Goal: Communication & Community: Answer question/provide support

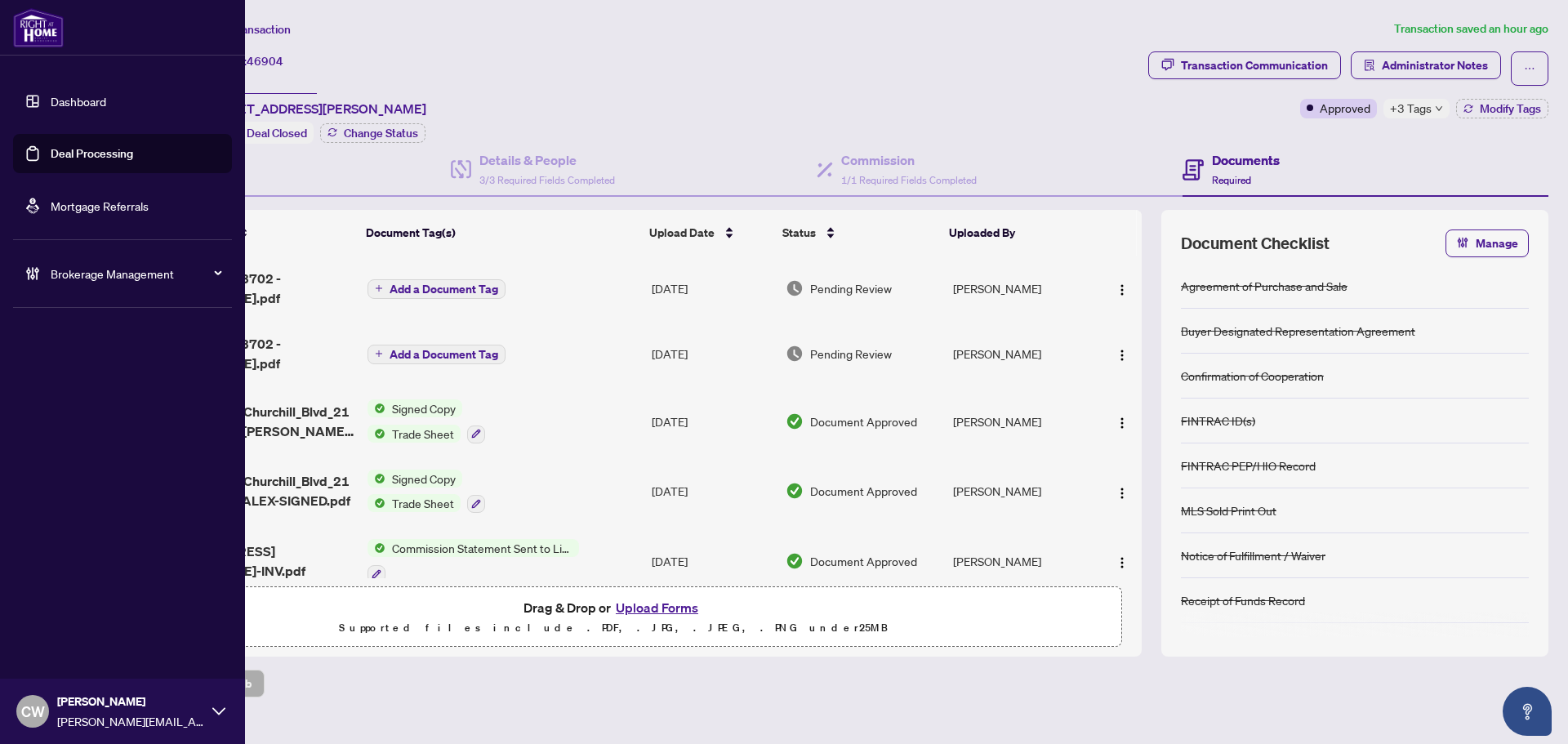
click at [64, 149] on link "Deal Processing" at bounding box center [91, 153] width 83 height 15
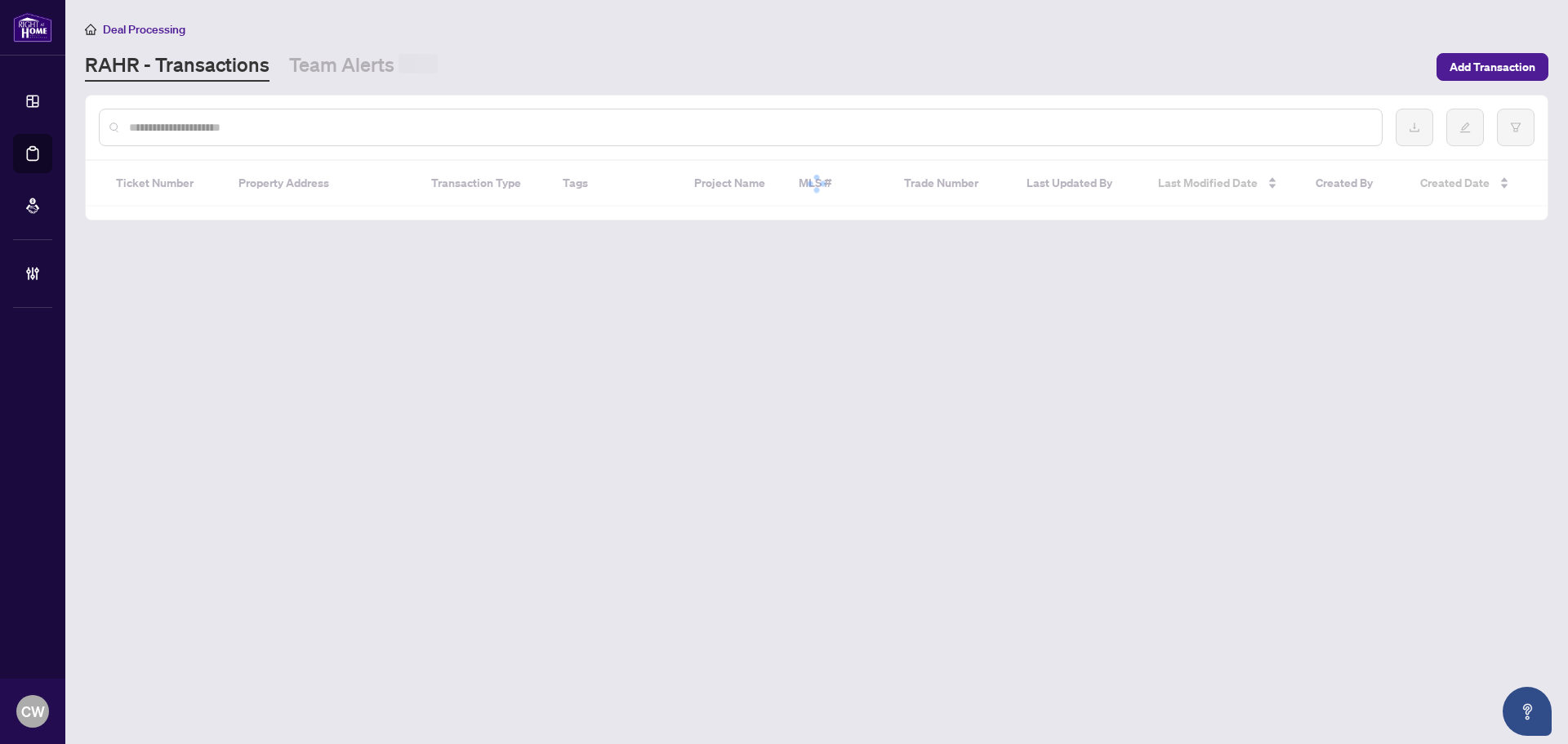
click at [282, 146] on div at bounding box center [817, 127] width 1462 height 63
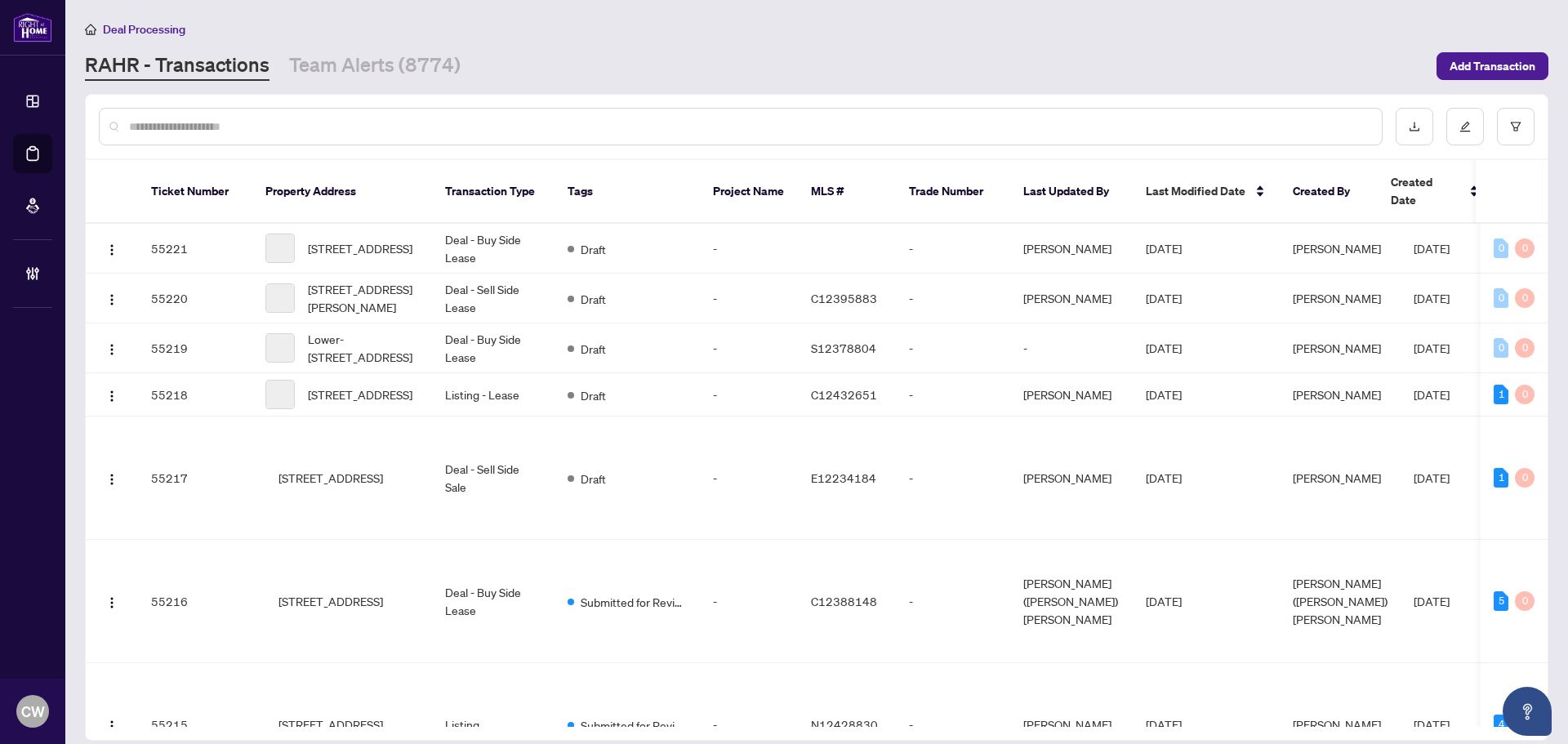
click at [291, 127] on input "text" at bounding box center [749, 126] width 1240 height 18
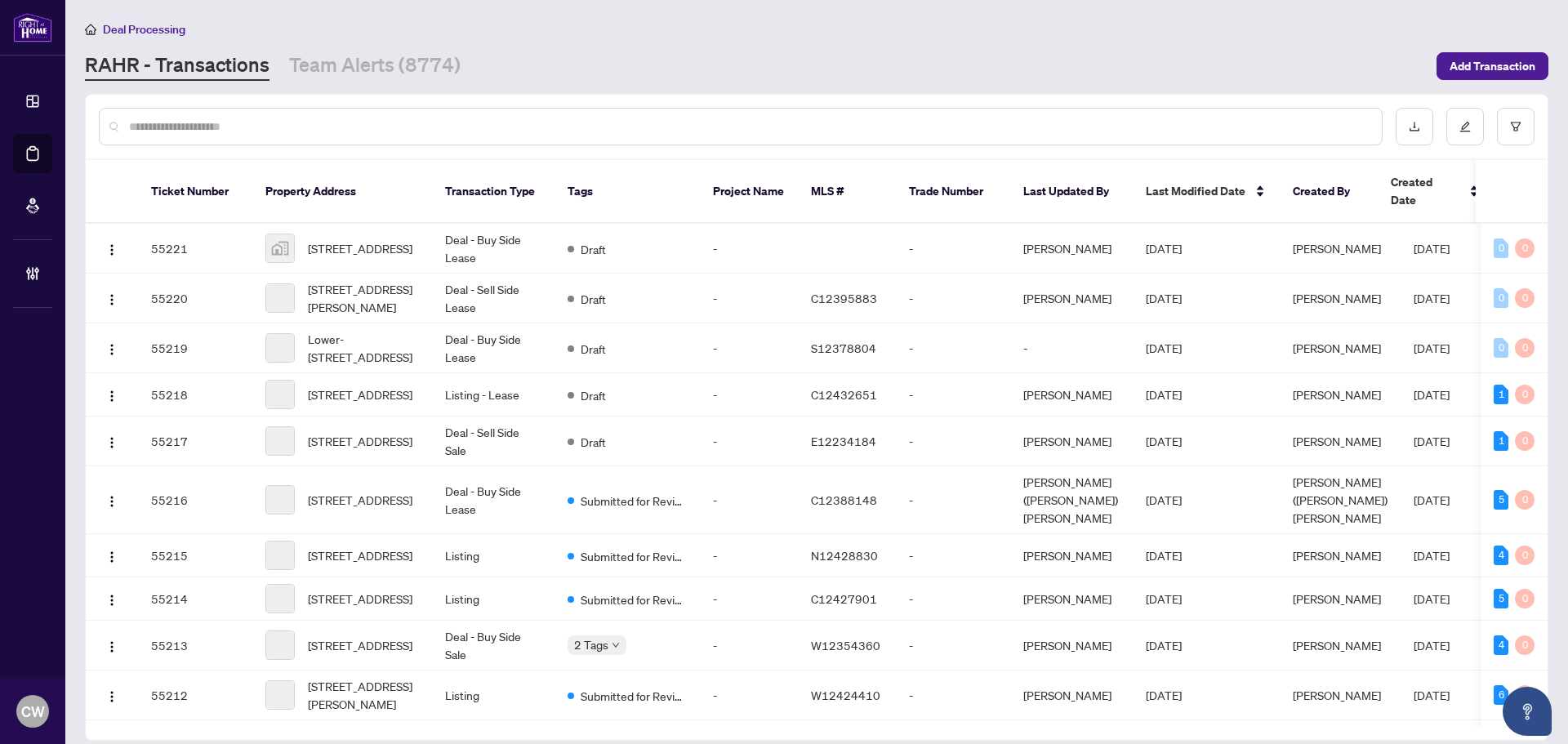
paste input "*******"
type input "*******"
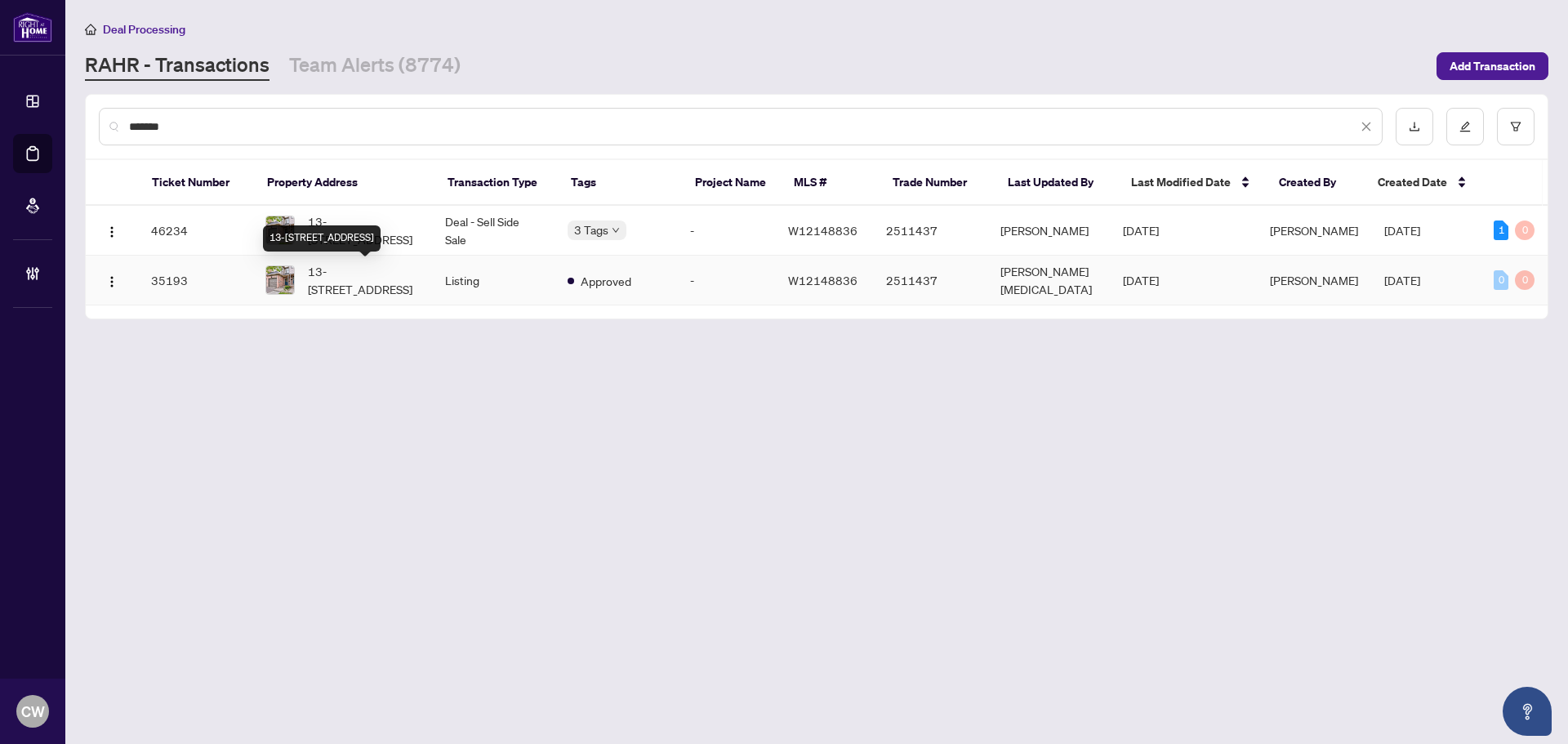
click at [359, 233] on div "13-[STREET_ADDRESS]" at bounding box center [321, 238] width 117 height 26
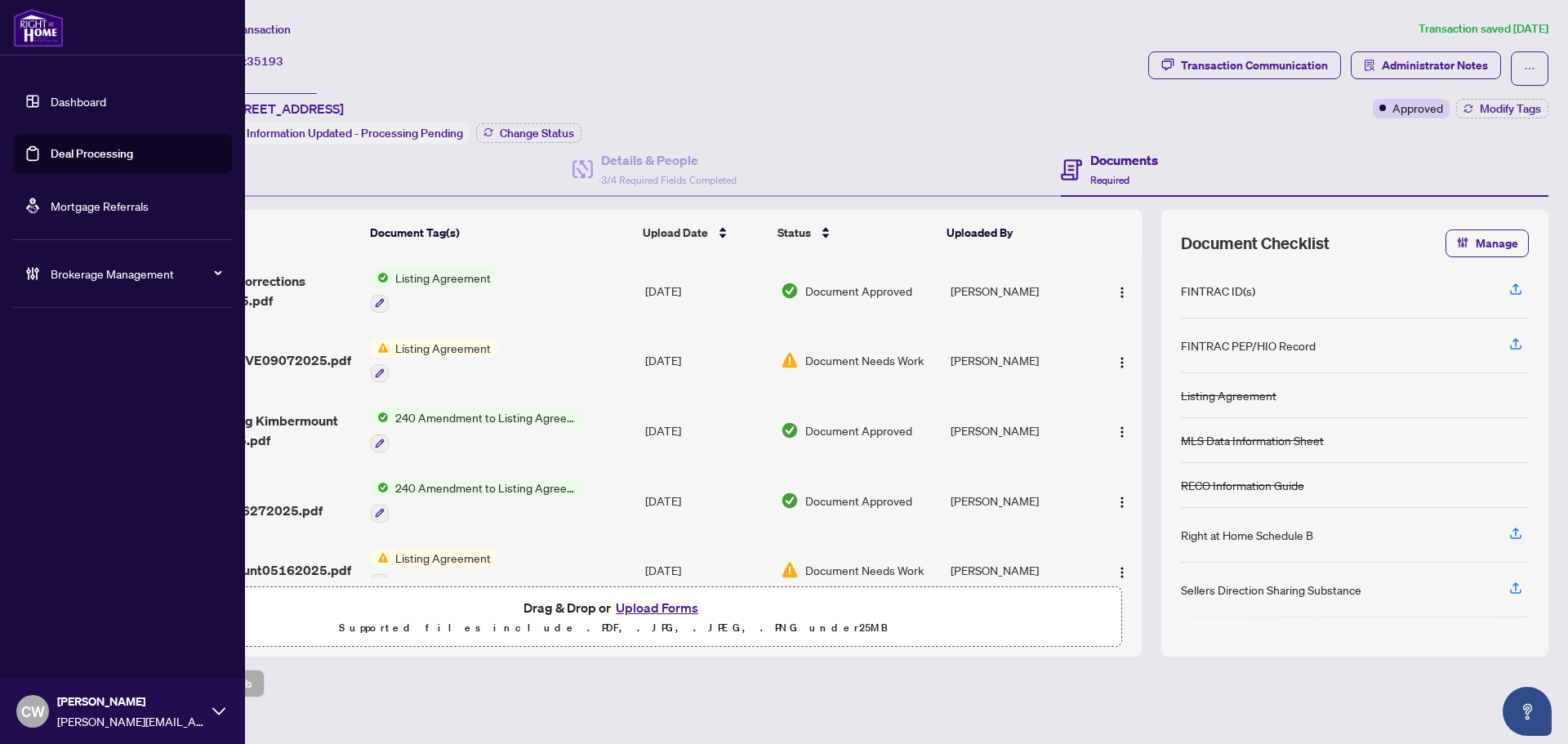
click at [50, 160] on link "Deal Processing" at bounding box center [91, 153] width 83 height 15
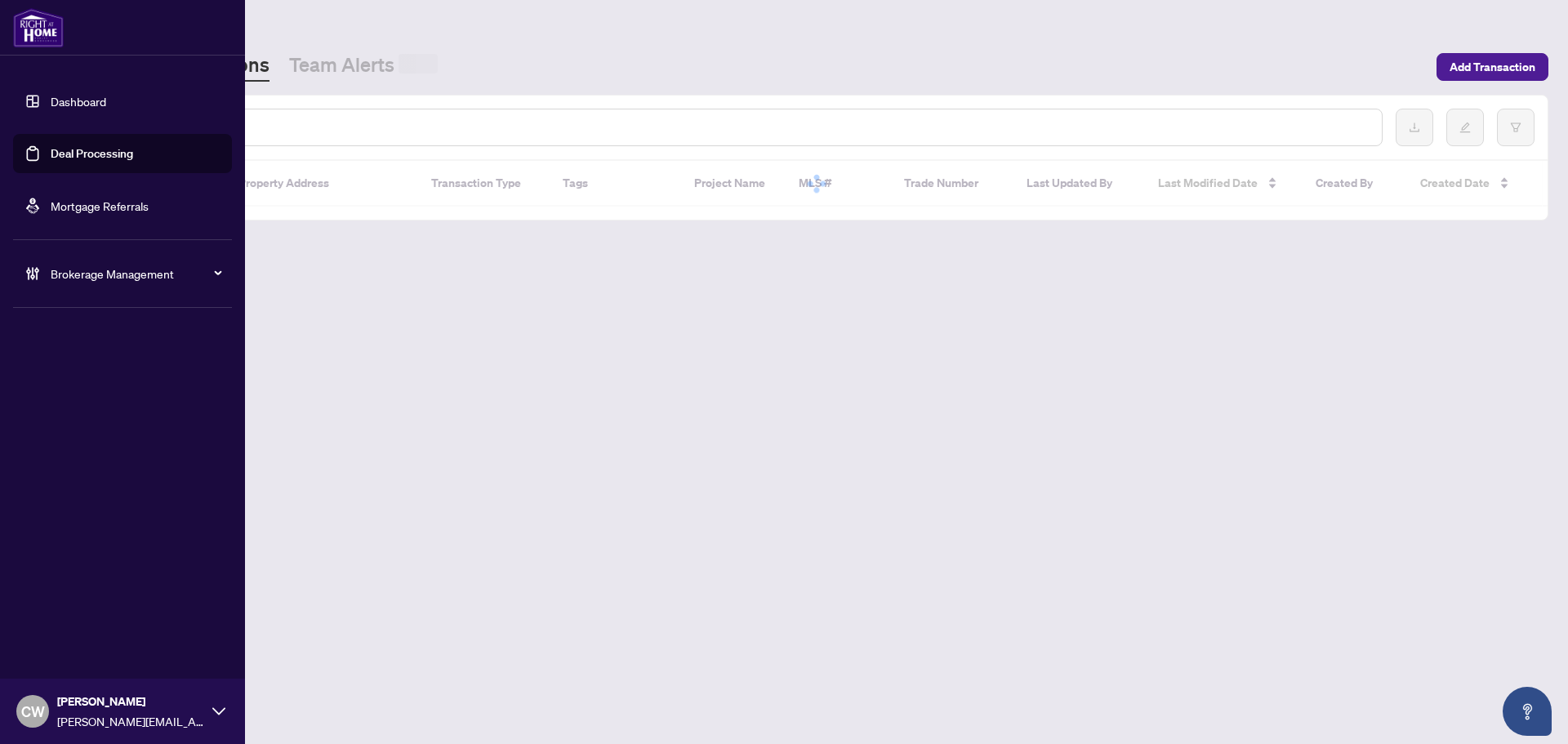
click at [267, 123] on input "text" at bounding box center [749, 127] width 1240 height 18
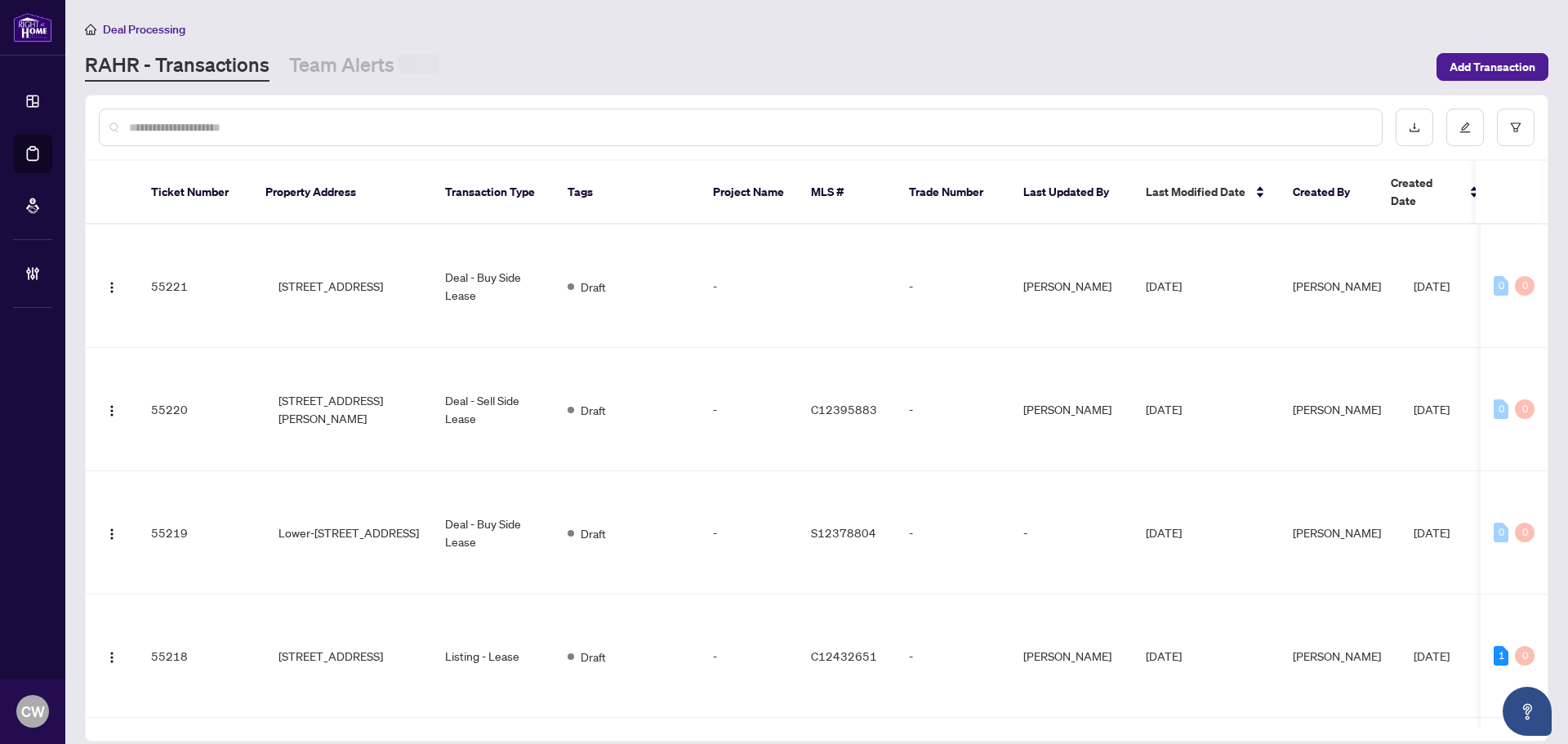
paste input "*******"
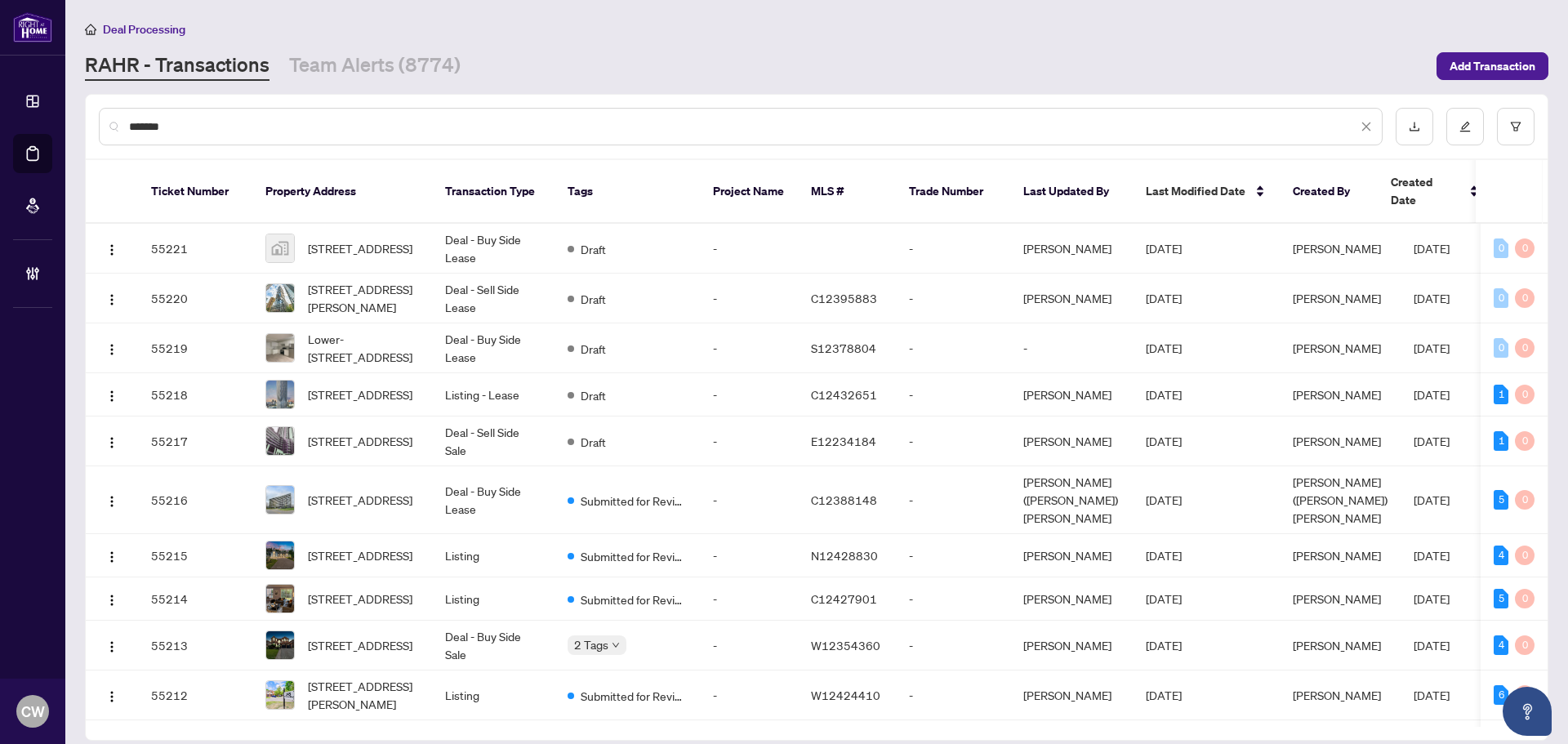
type input "*******"
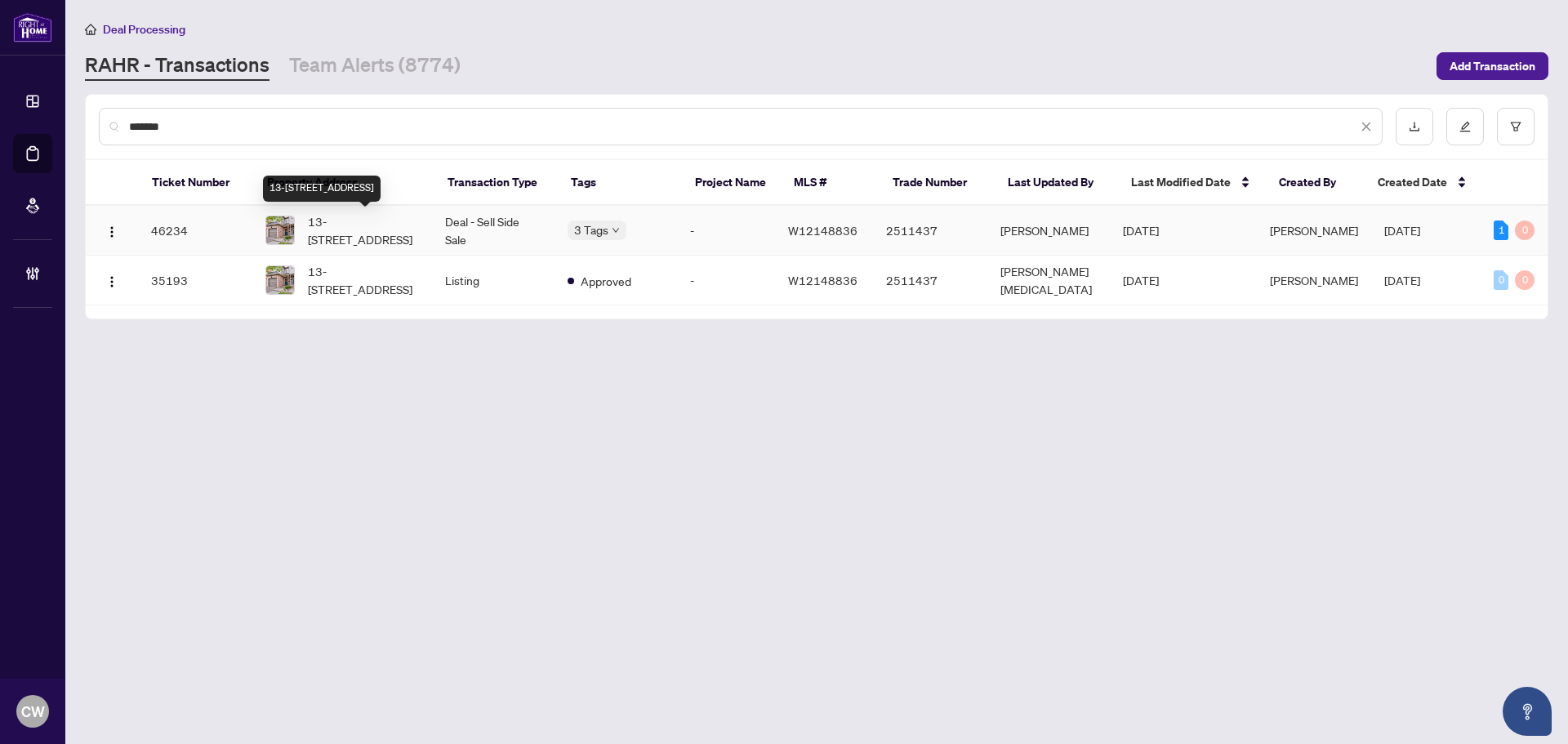
click at [357, 221] on span "13-[STREET_ADDRESS]" at bounding box center [364, 229] width 111 height 36
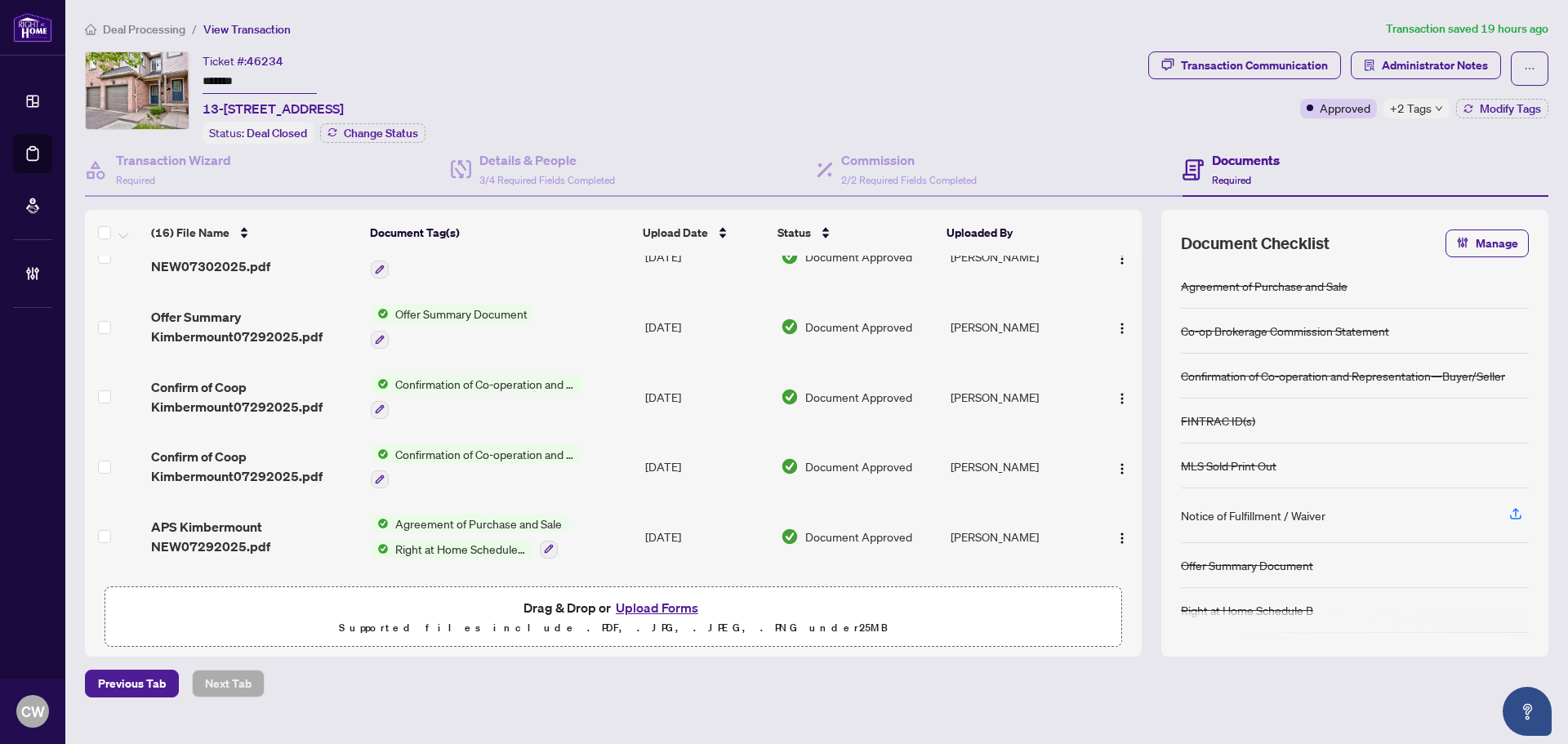
scroll to position [780, 0]
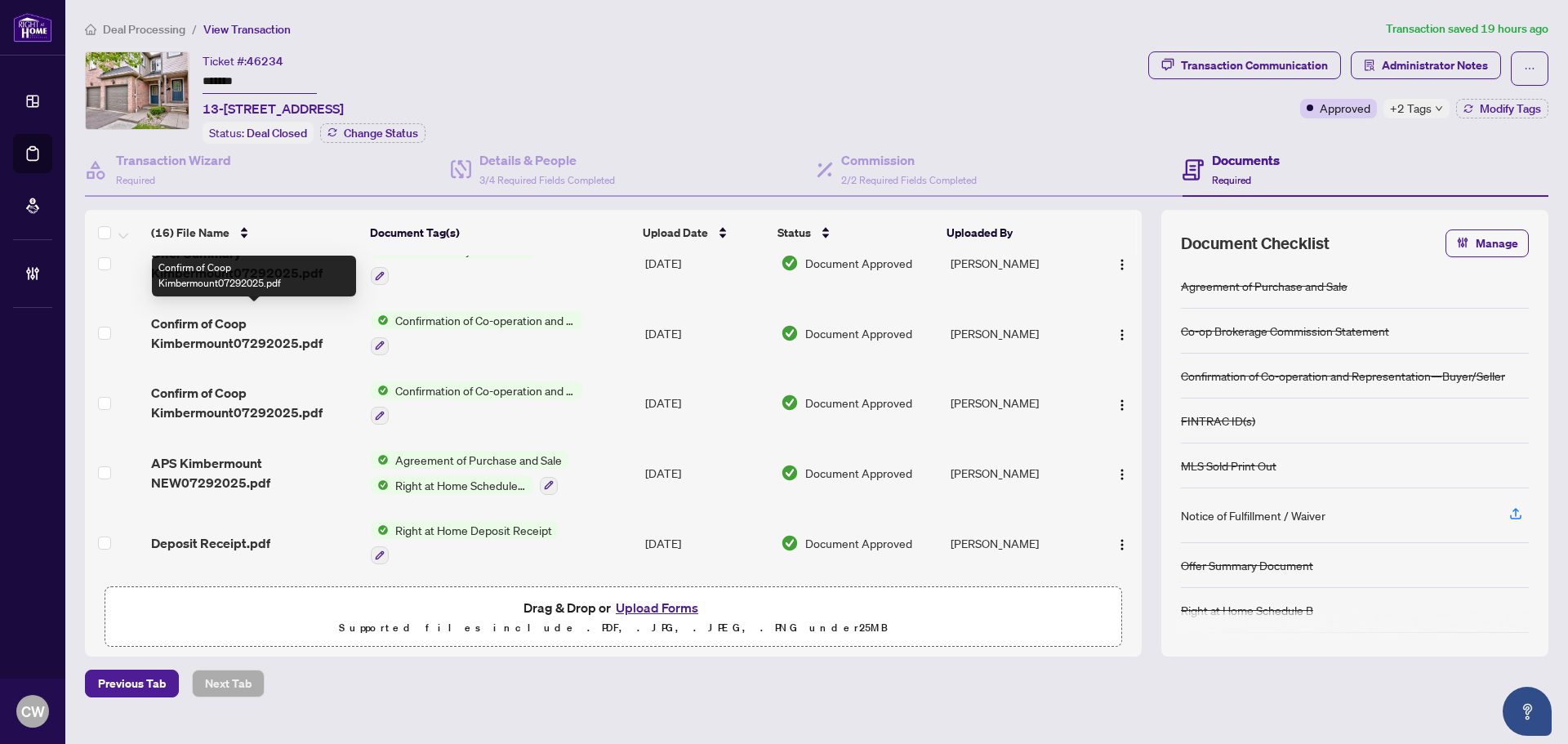
click at [240, 332] on span "Confirm of Coop Kimbermount07292025.pdf" at bounding box center [255, 333] width 207 height 39
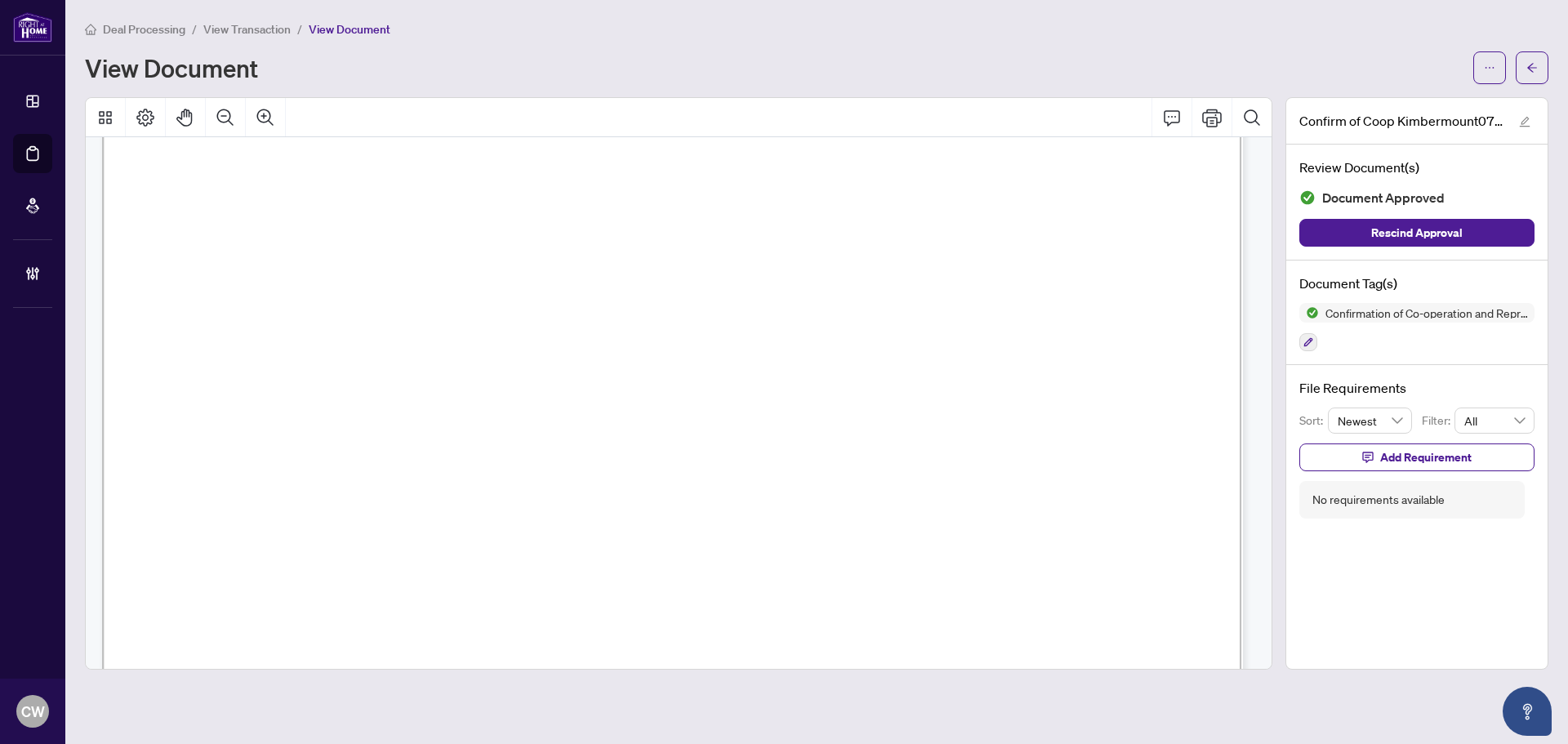
scroll to position [1632, 0]
click at [1528, 65] on icon "arrow-left" at bounding box center [1531, 67] width 11 height 11
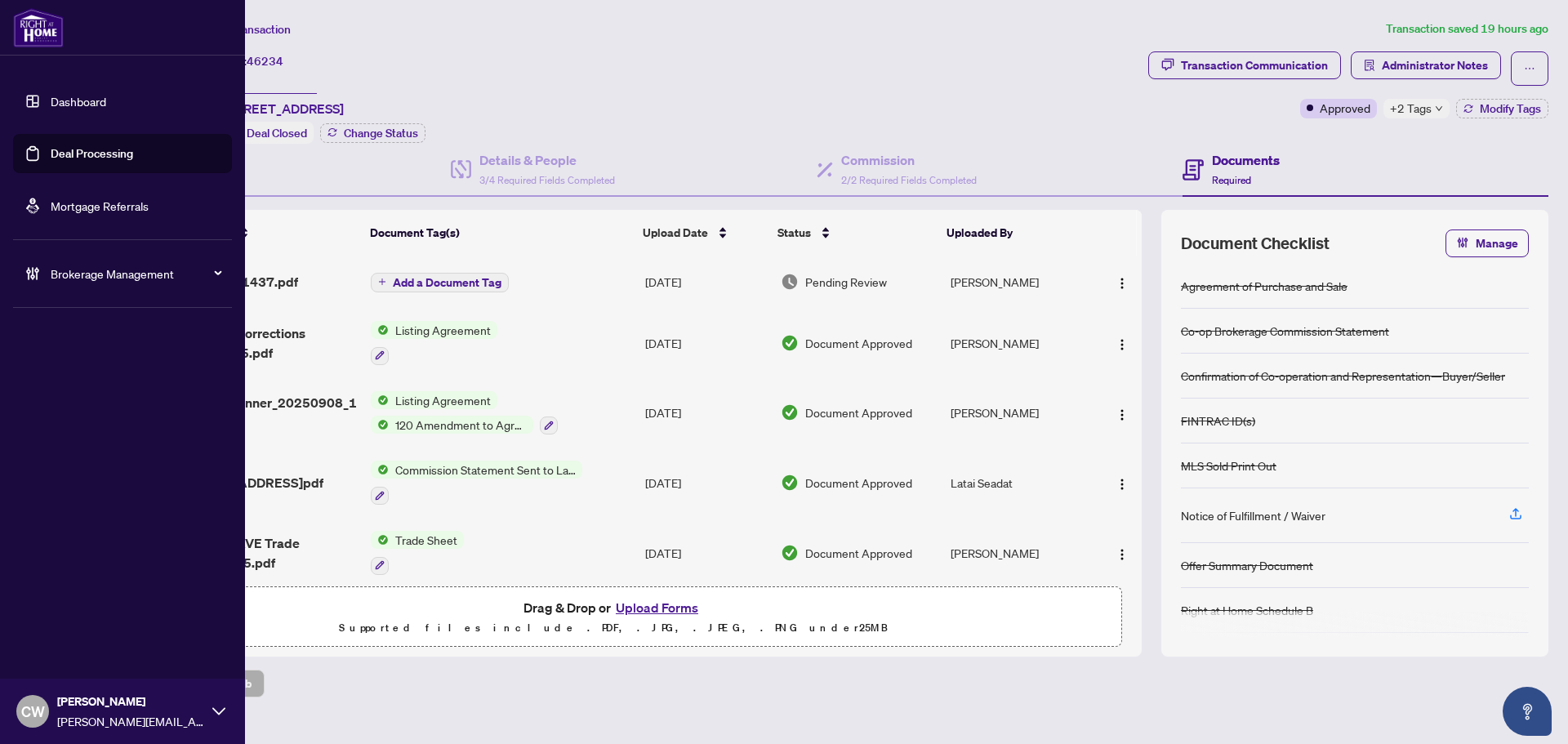
click at [50, 157] on link "Deal Processing" at bounding box center [91, 153] width 83 height 15
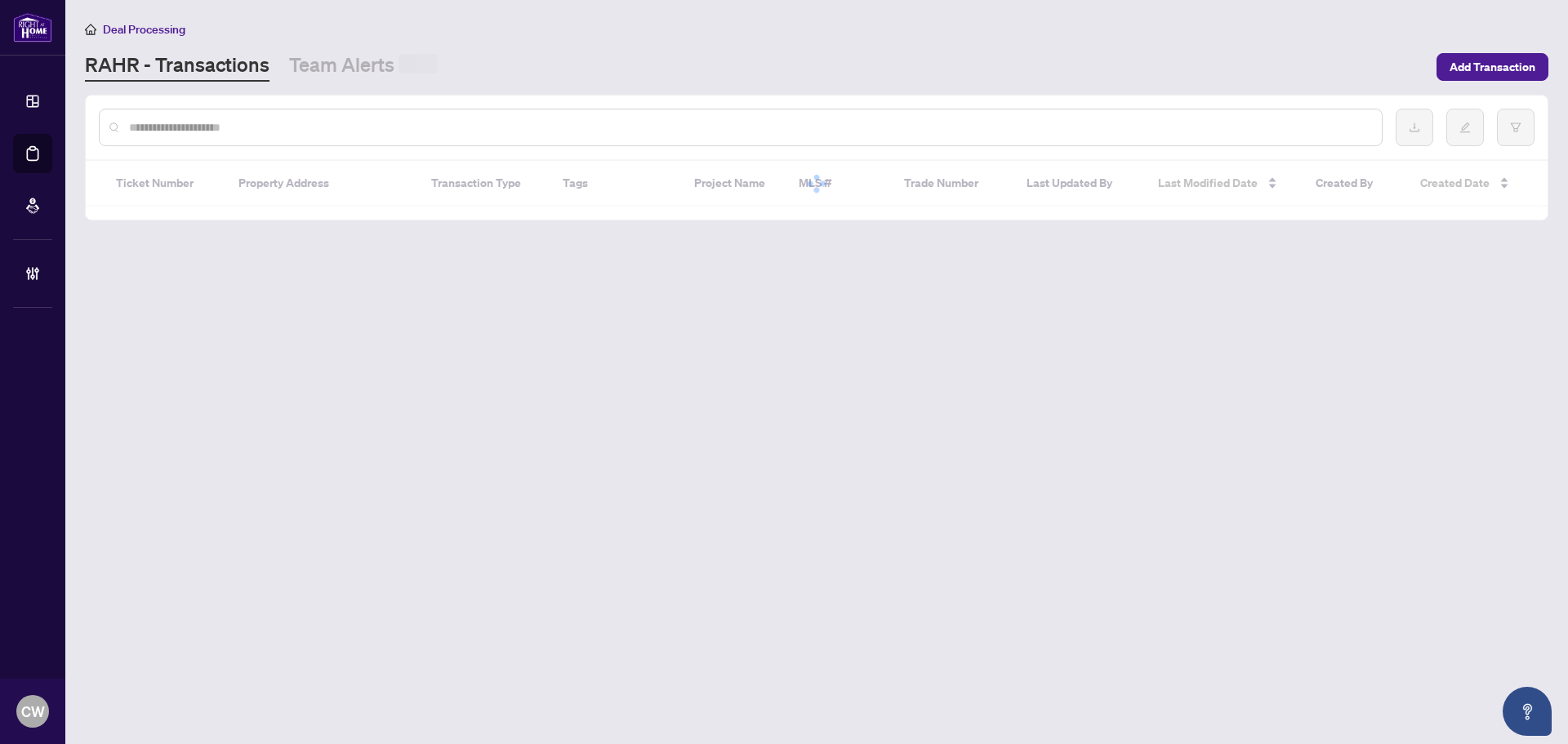
click at [296, 118] on input "text" at bounding box center [749, 127] width 1240 height 18
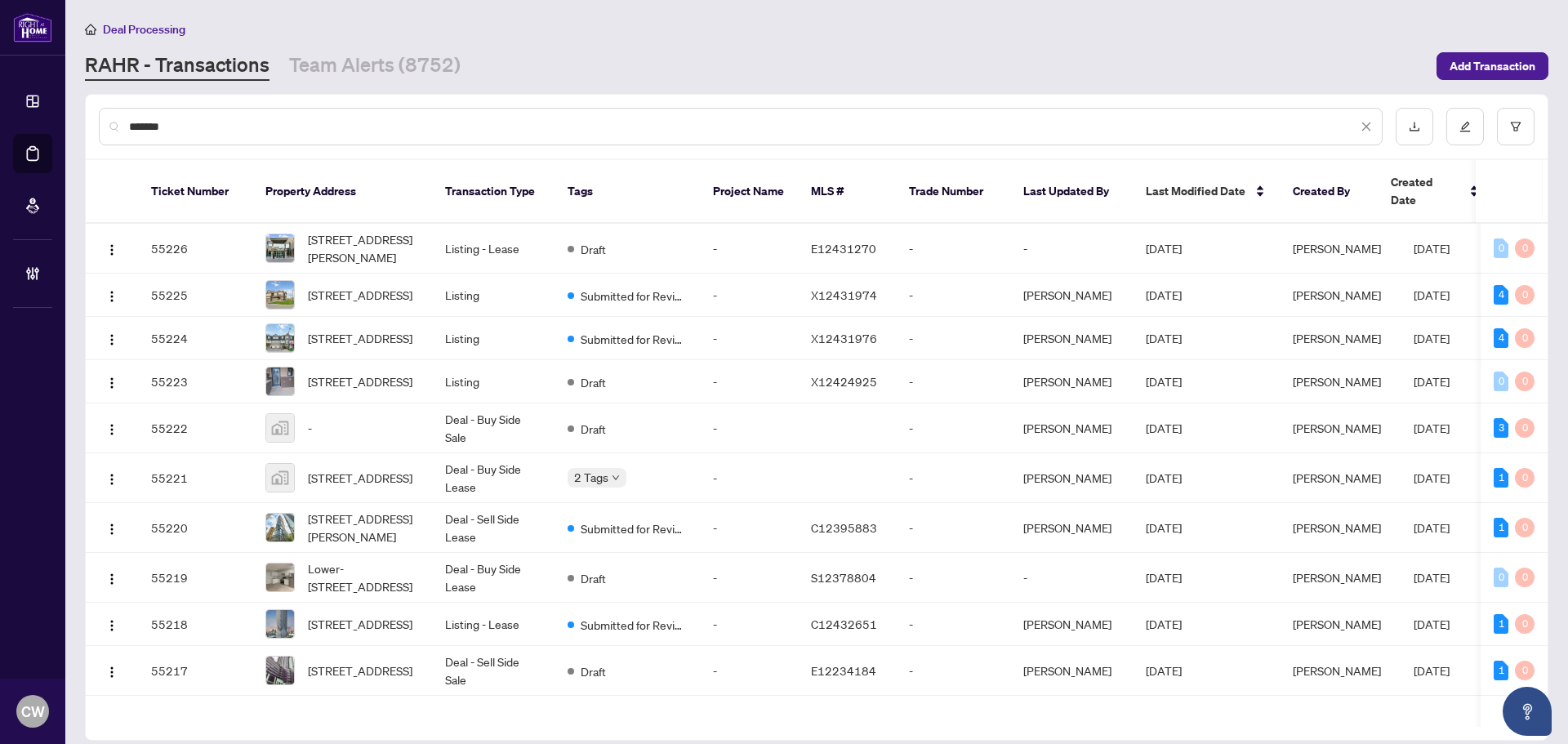
type input "*******"
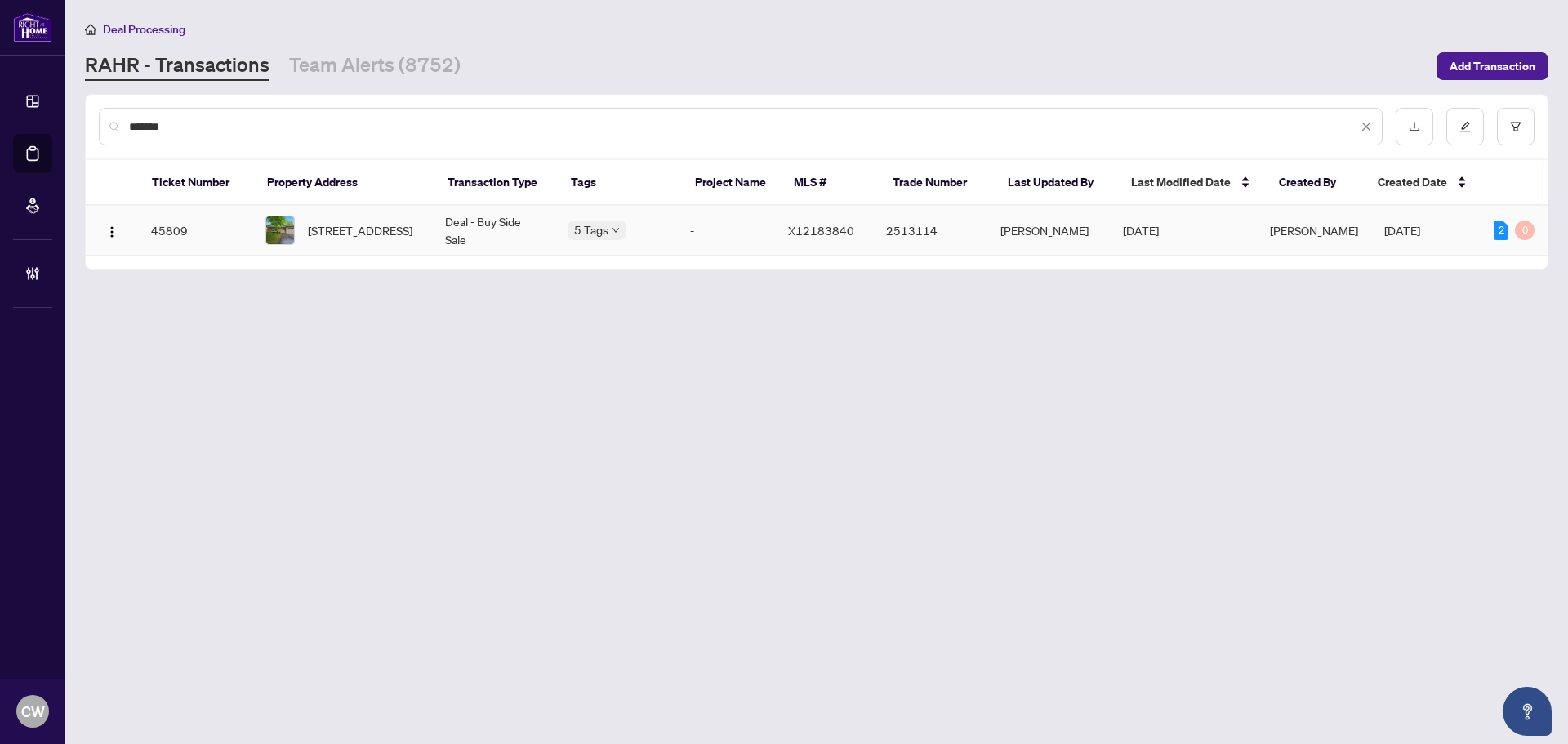
click at [317, 232] on span "[STREET_ADDRESS]" at bounding box center [360, 229] width 104 height 18
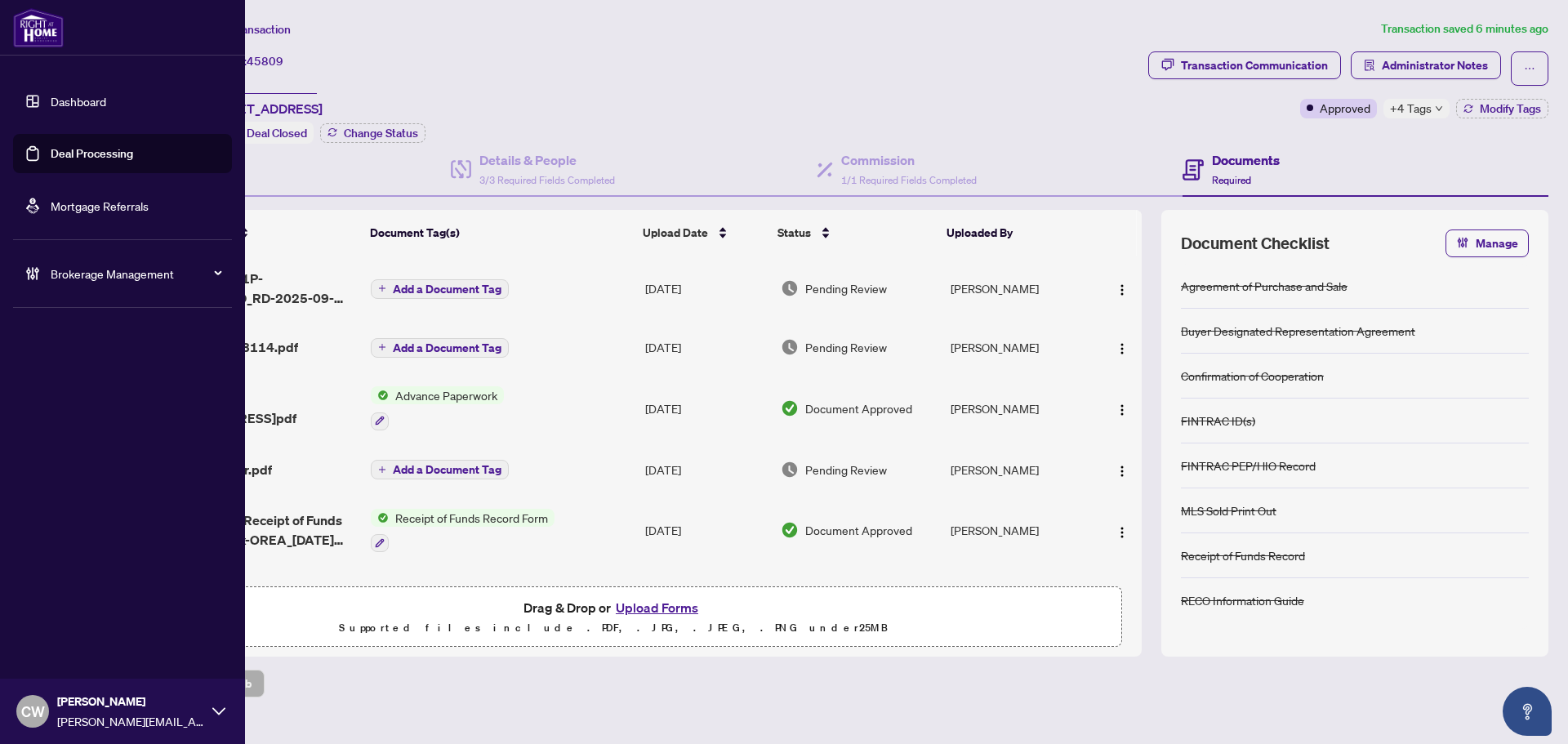
drag, startPoint x: 35, startPoint y: 160, endPoint x: 177, endPoint y: 149, distance: 142.4
click at [50, 160] on link "Deal Processing" at bounding box center [91, 153] width 83 height 15
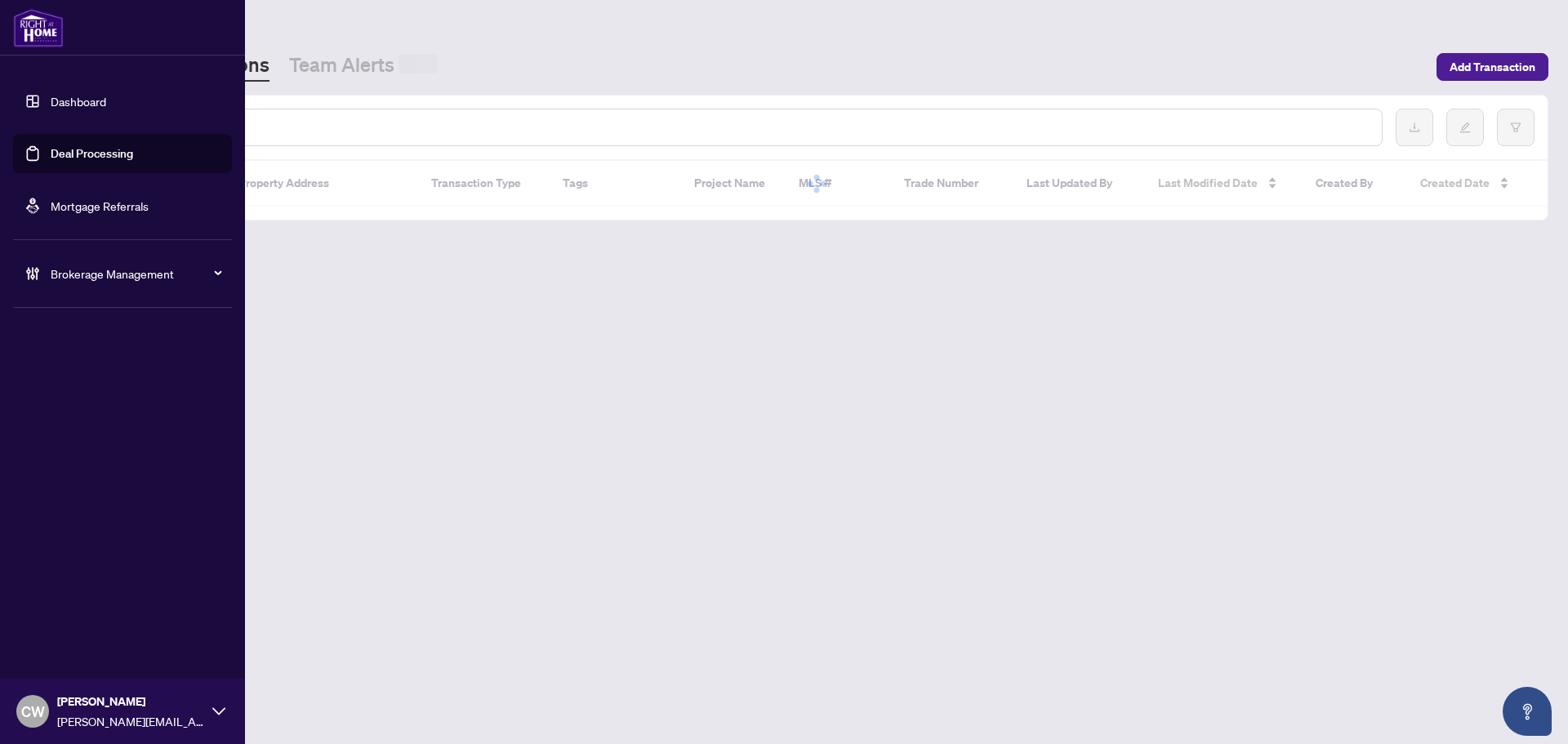
click at [280, 116] on div at bounding box center [741, 127] width 1284 height 37
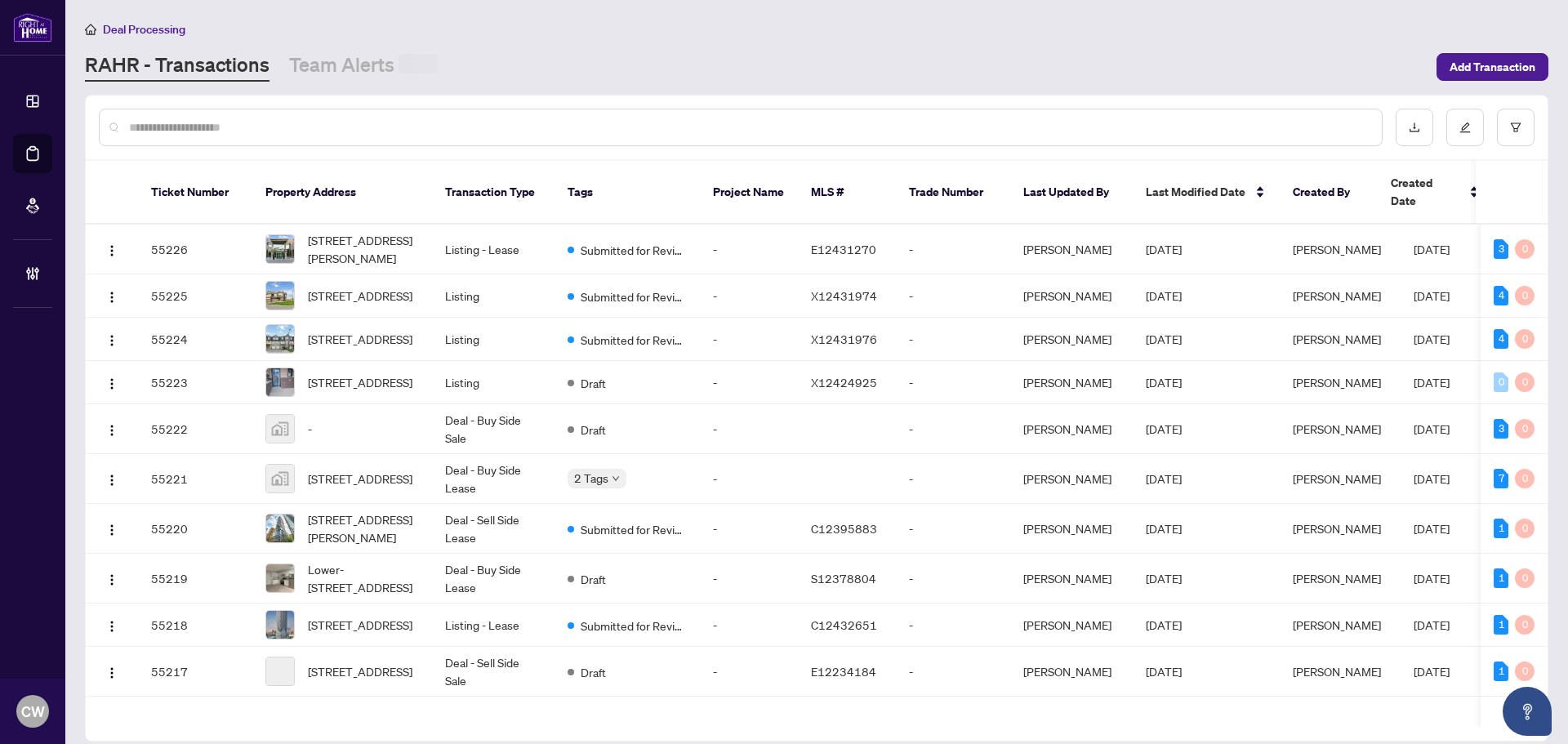
click at [276, 121] on input "text" at bounding box center [749, 127] width 1240 height 18
paste input "*******"
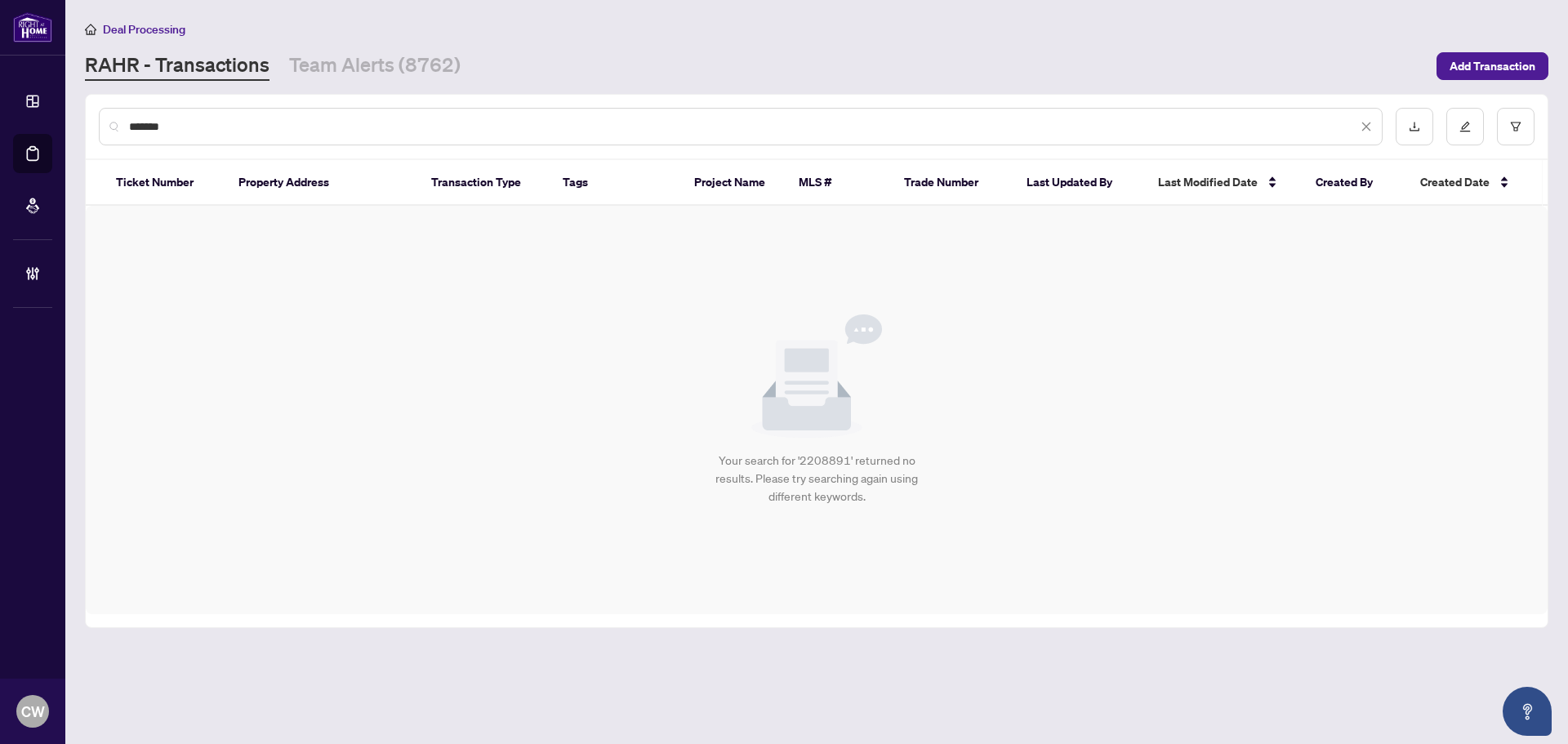
drag, startPoint x: 193, startPoint y: 117, endPoint x: 78, endPoint y: 122, distance: 115.1
click at [78, 122] on main "Deal Processing [PERSON_NAME] - Transactions Team Alerts (8762) Add Transaction…" at bounding box center [817, 372] width 1503 height 744
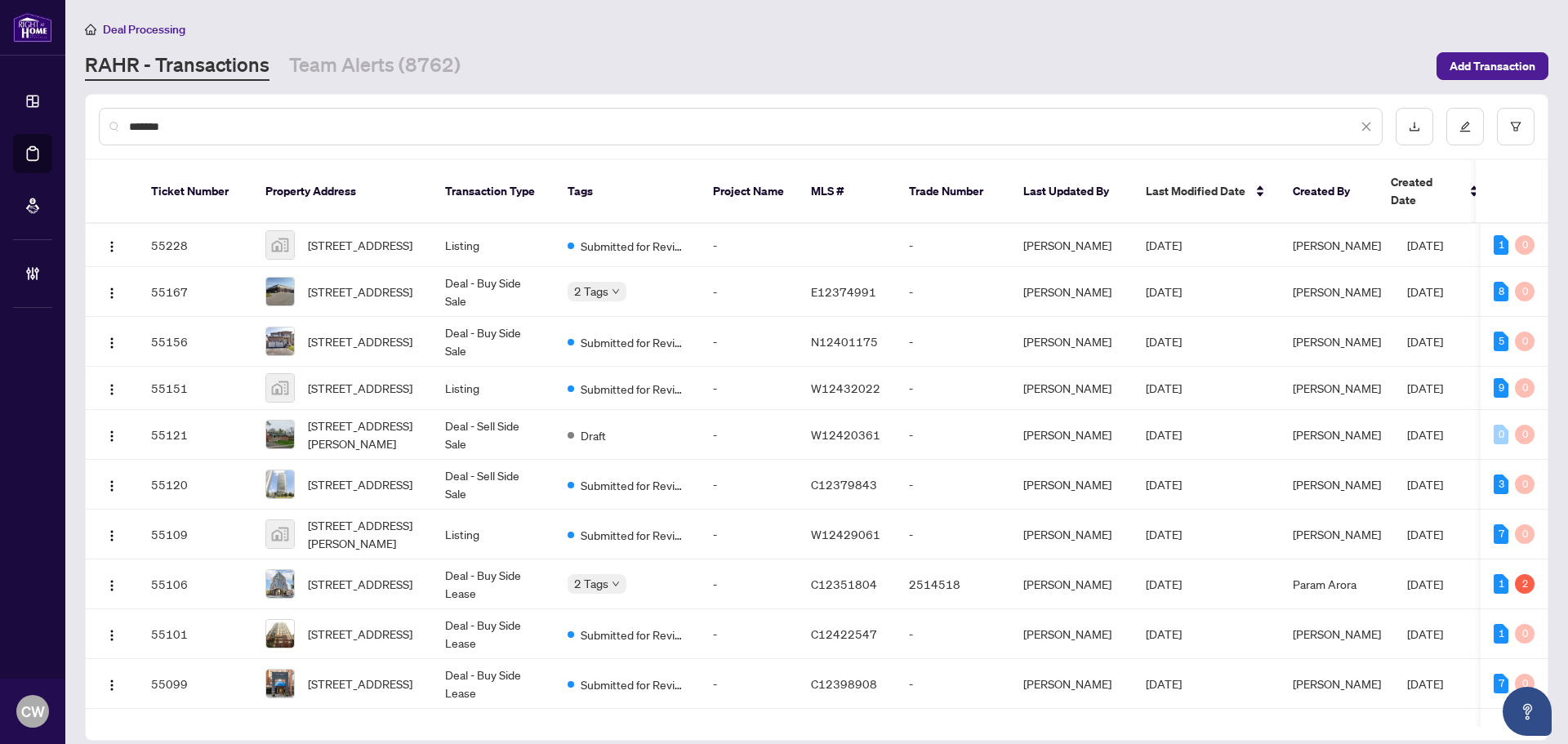
type input "*******"
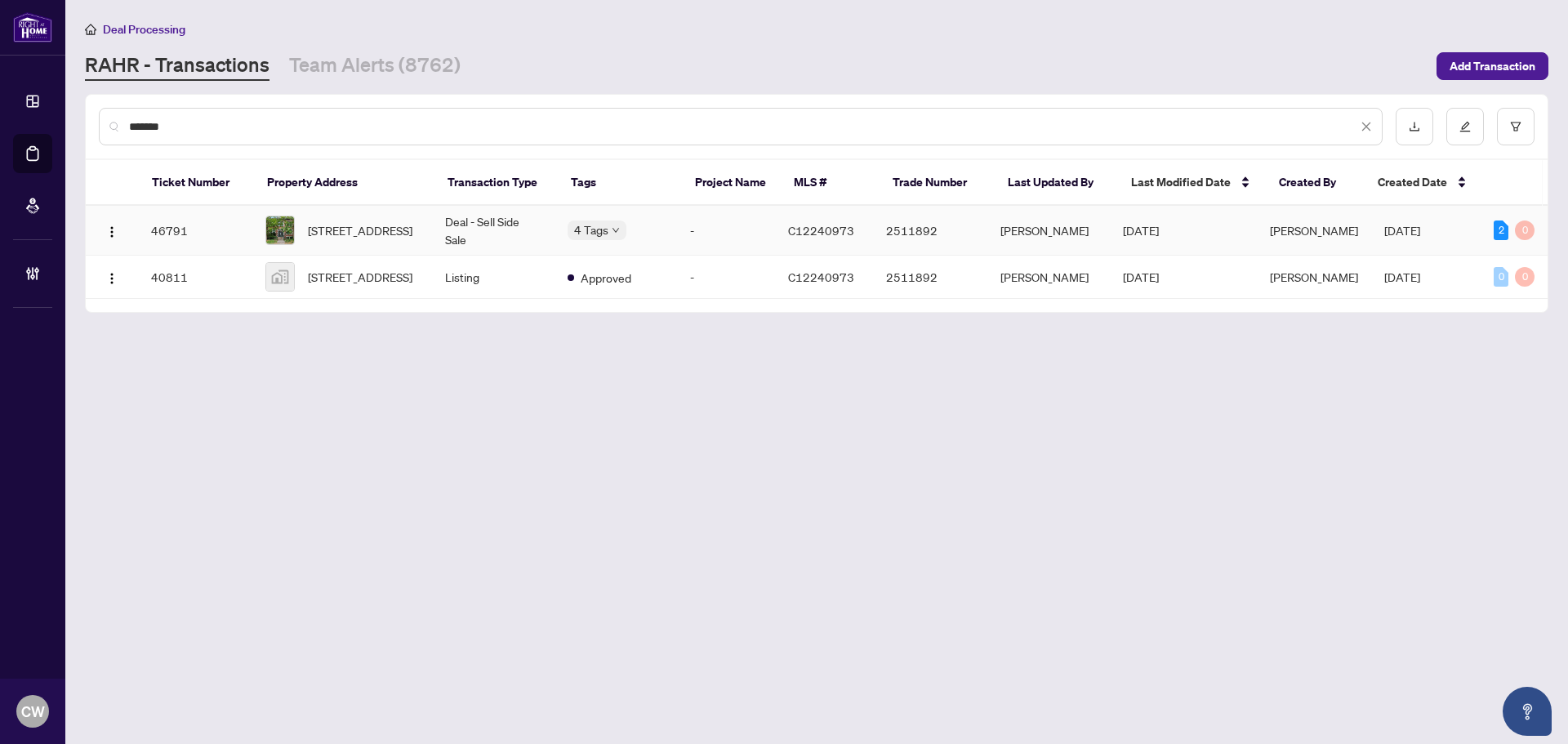
click at [352, 234] on span "[STREET_ADDRESS]" at bounding box center [360, 229] width 104 height 18
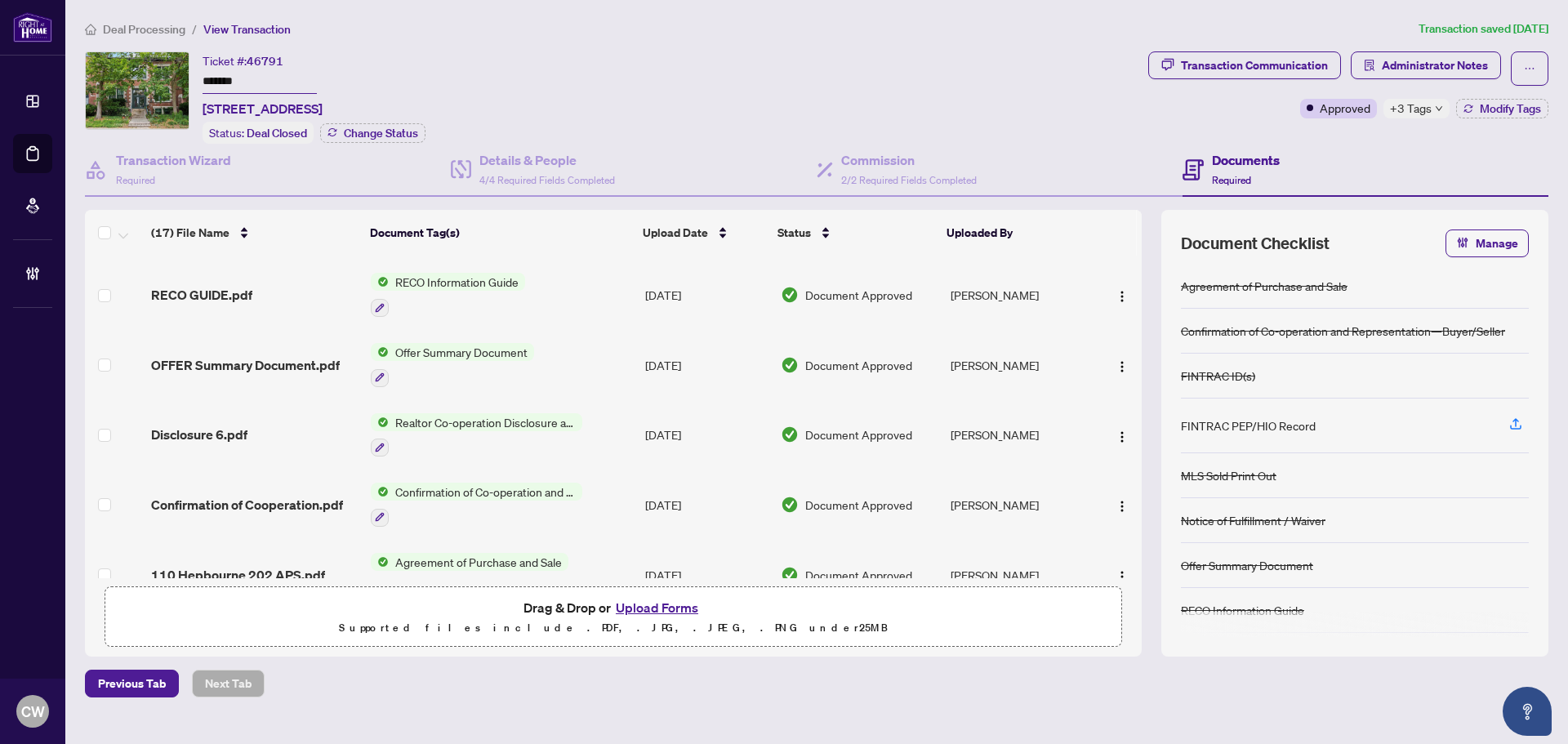
scroll to position [816, 0]
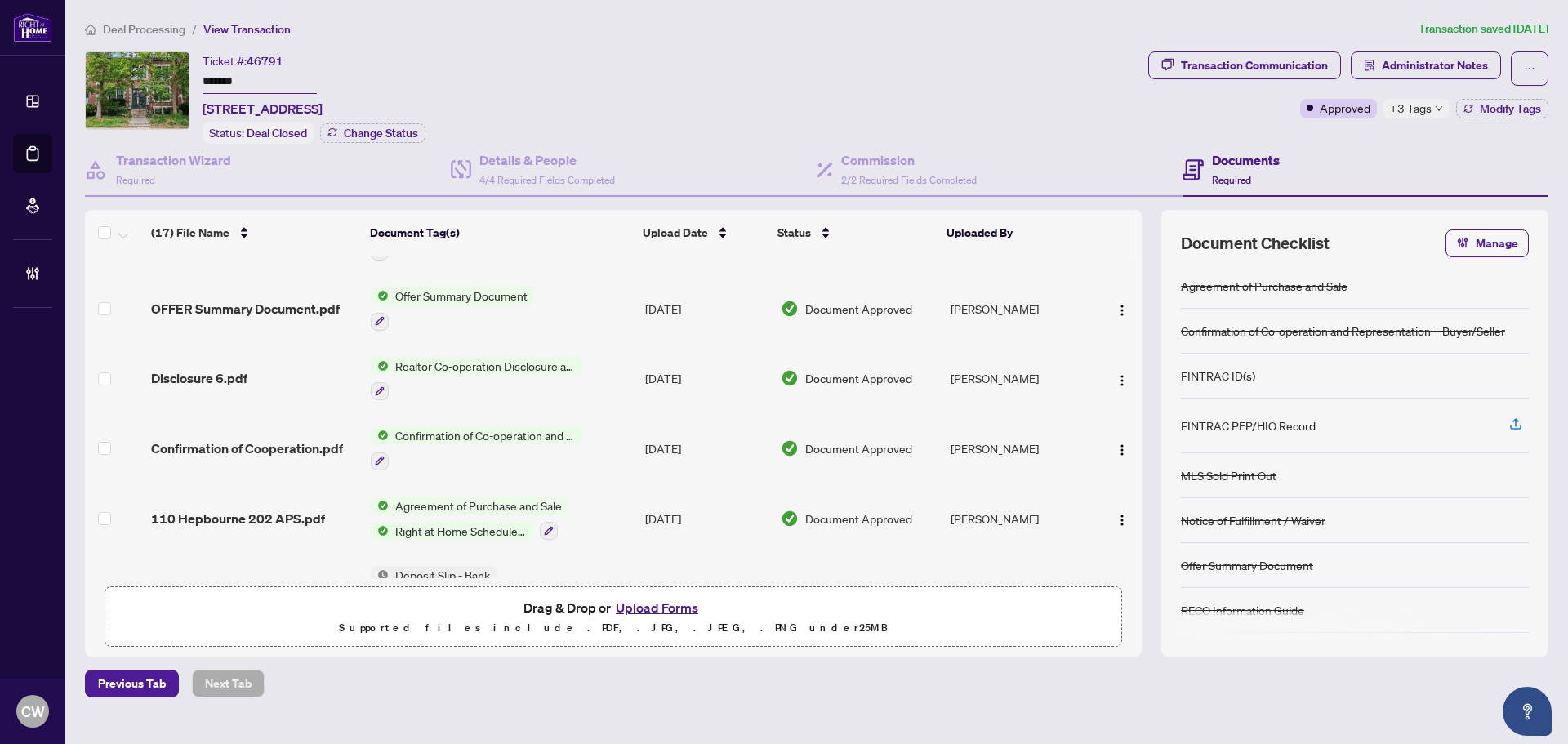
click at [259, 508] on span "110 Hepbourne 202 APS.pdf" at bounding box center [238, 518] width 174 height 20
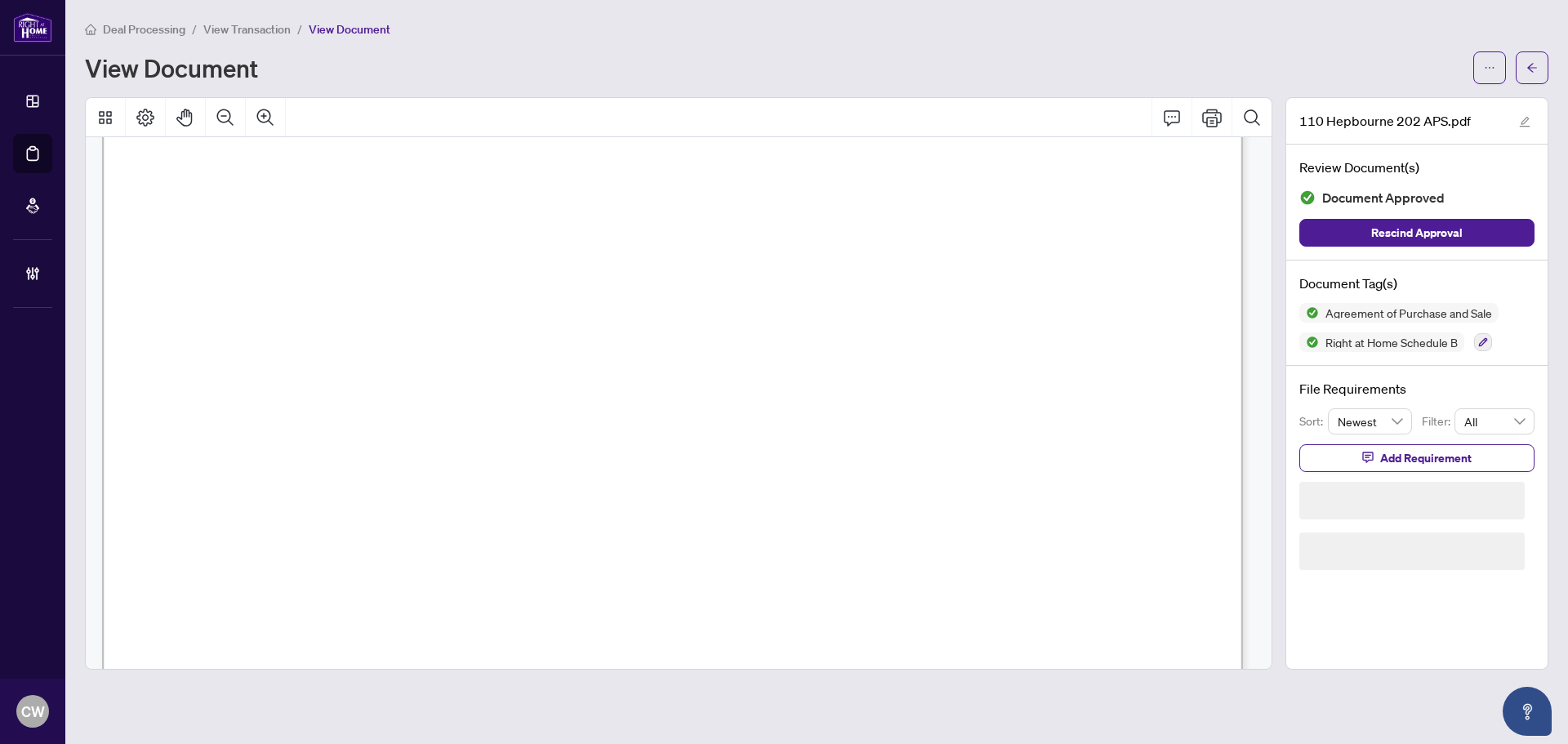
scroll to position [163, 0]
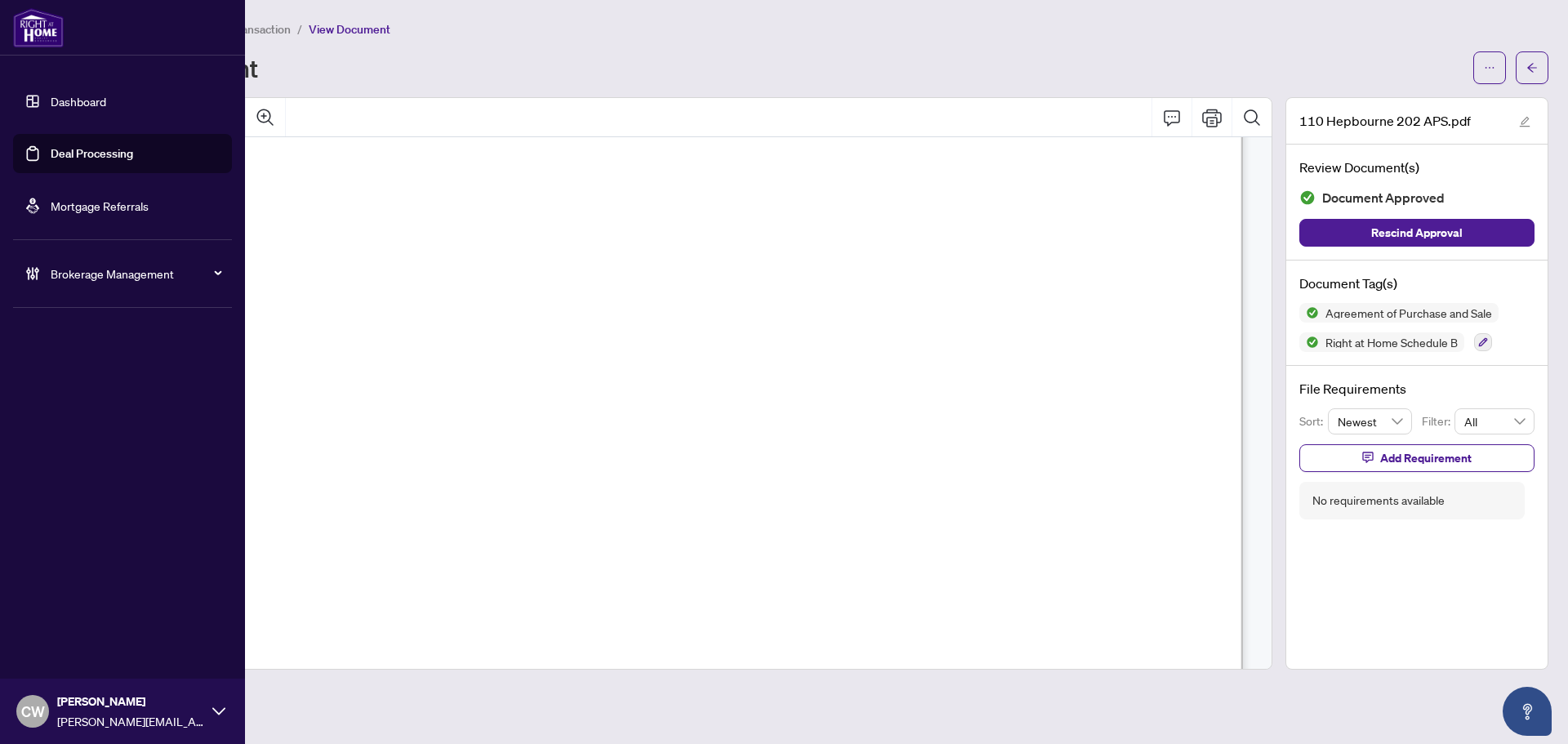
click at [58, 153] on link "Deal Processing" at bounding box center [91, 153] width 83 height 15
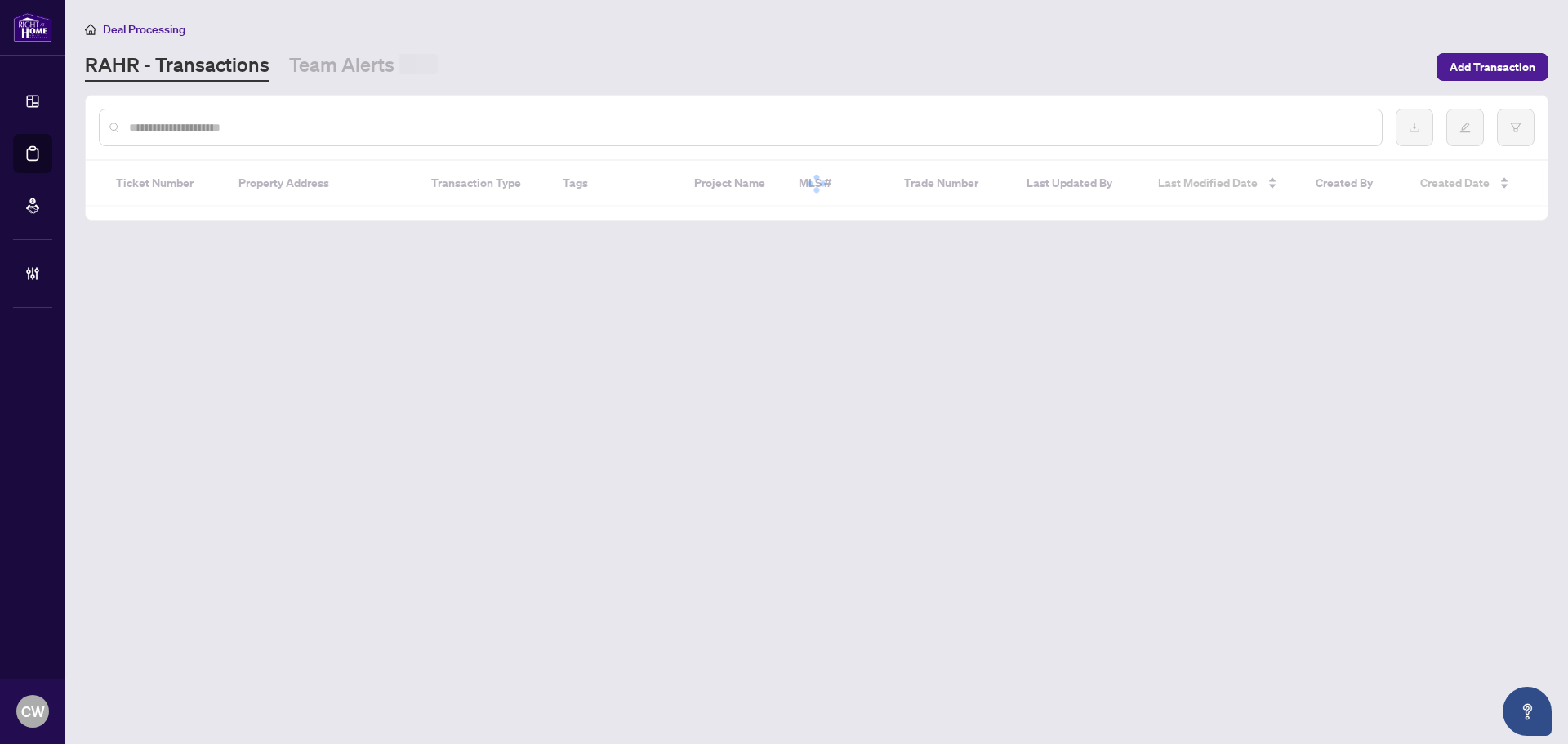
click at [284, 129] on input "text" at bounding box center [749, 127] width 1240 height 18
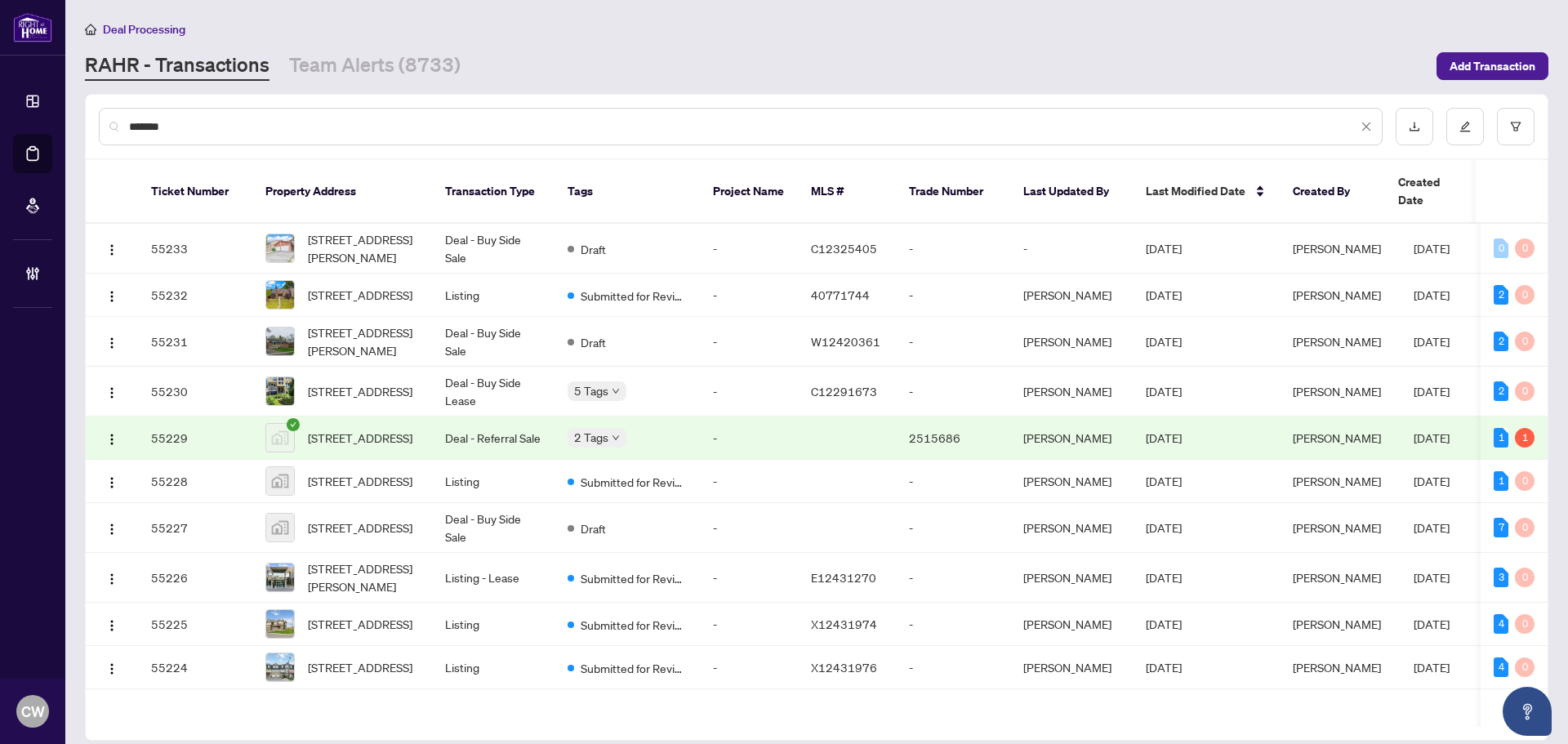
type input "*******"
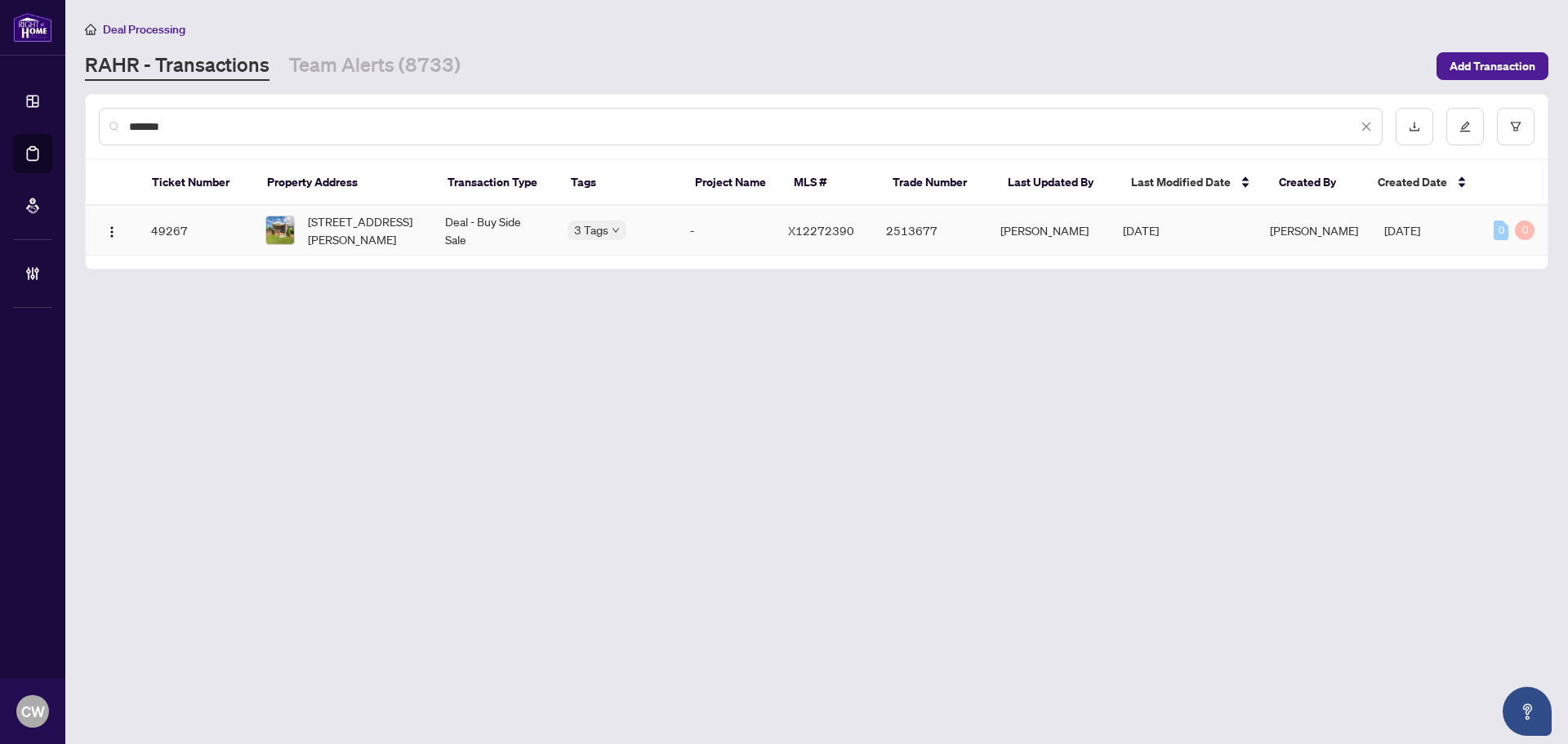
click at [387, 227] on span "[STREET_ADDRESS][PERSON_NAME]" at bounding box center [364, 229] width 111 height 36
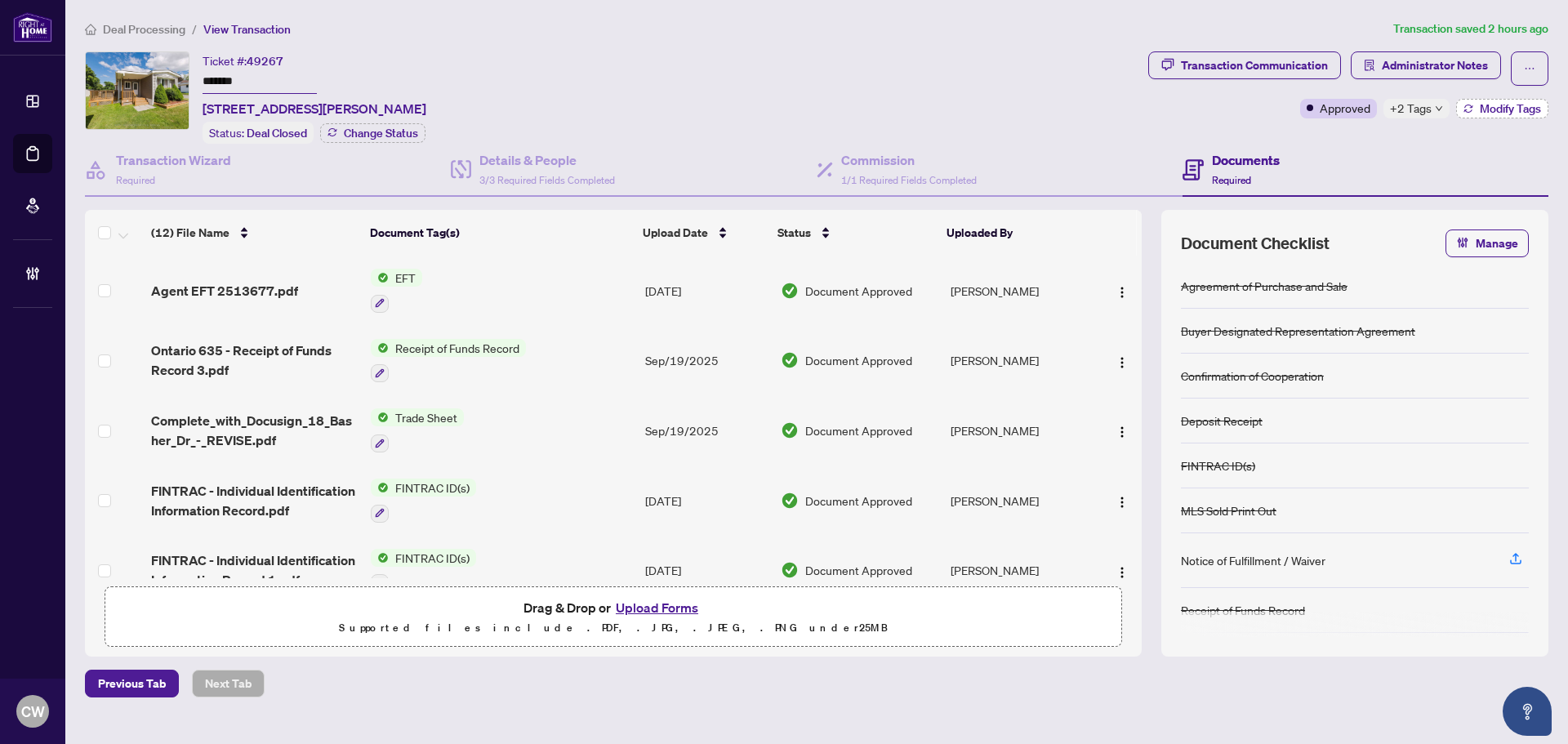
click at [1493, 110] on span "Modify Tags" at bounding box center [1511, 108] width 61 height 11
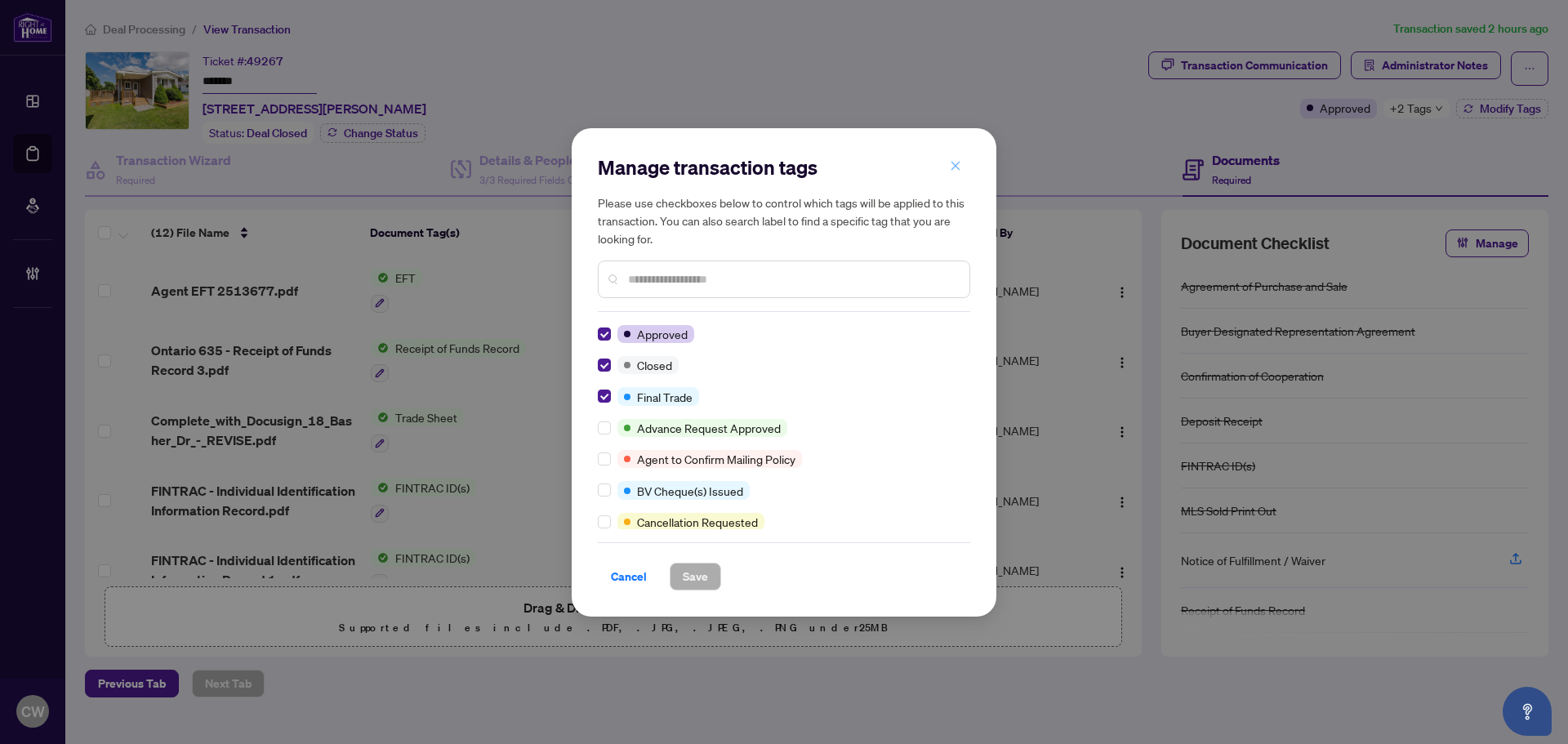
click at [953, 168] on icon "close" at bounding box center [955, 165] width 11 height 11
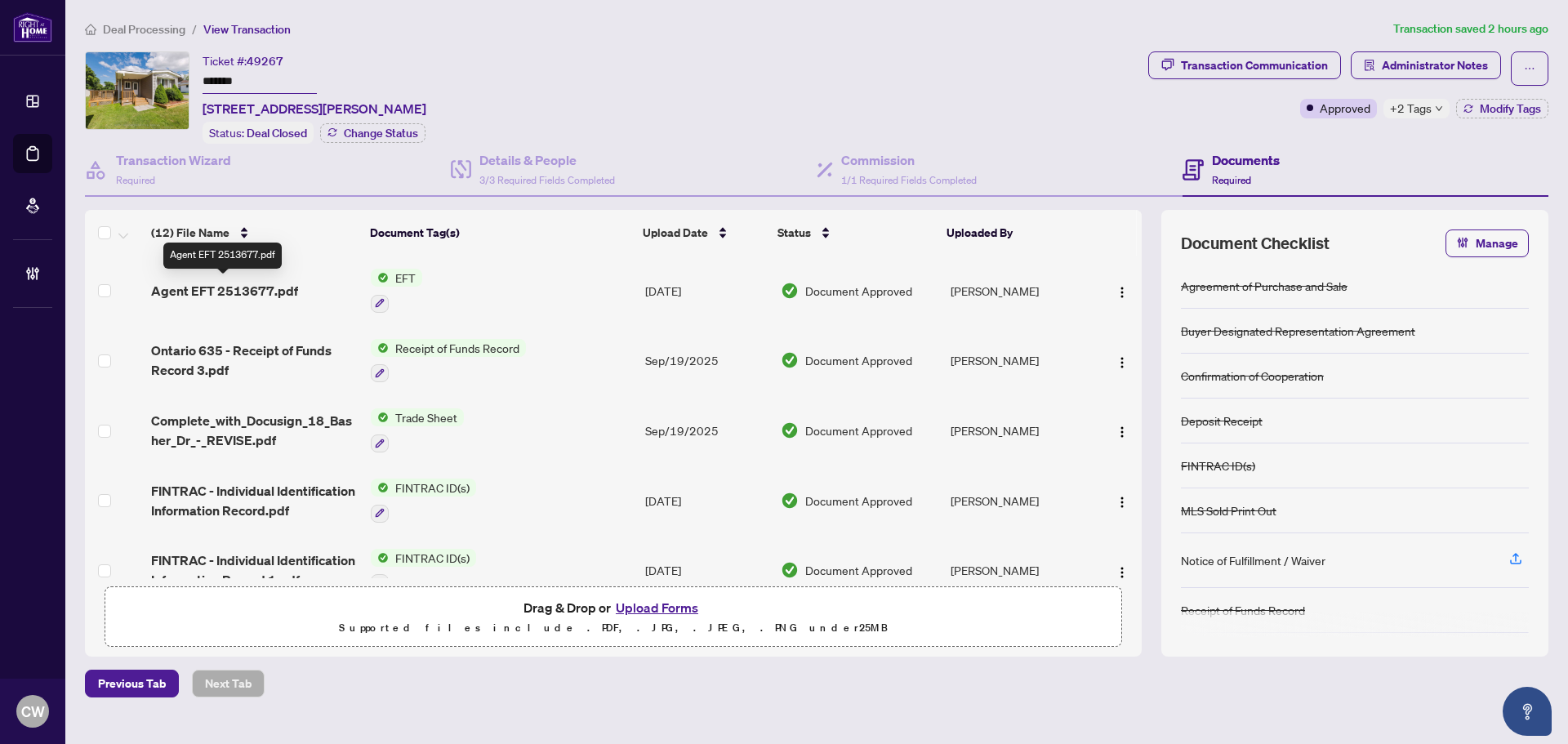
click at [246, 281] on span "Agent EFT 2513677.pdf" at bounding box center [224, 290] width 147 height 20
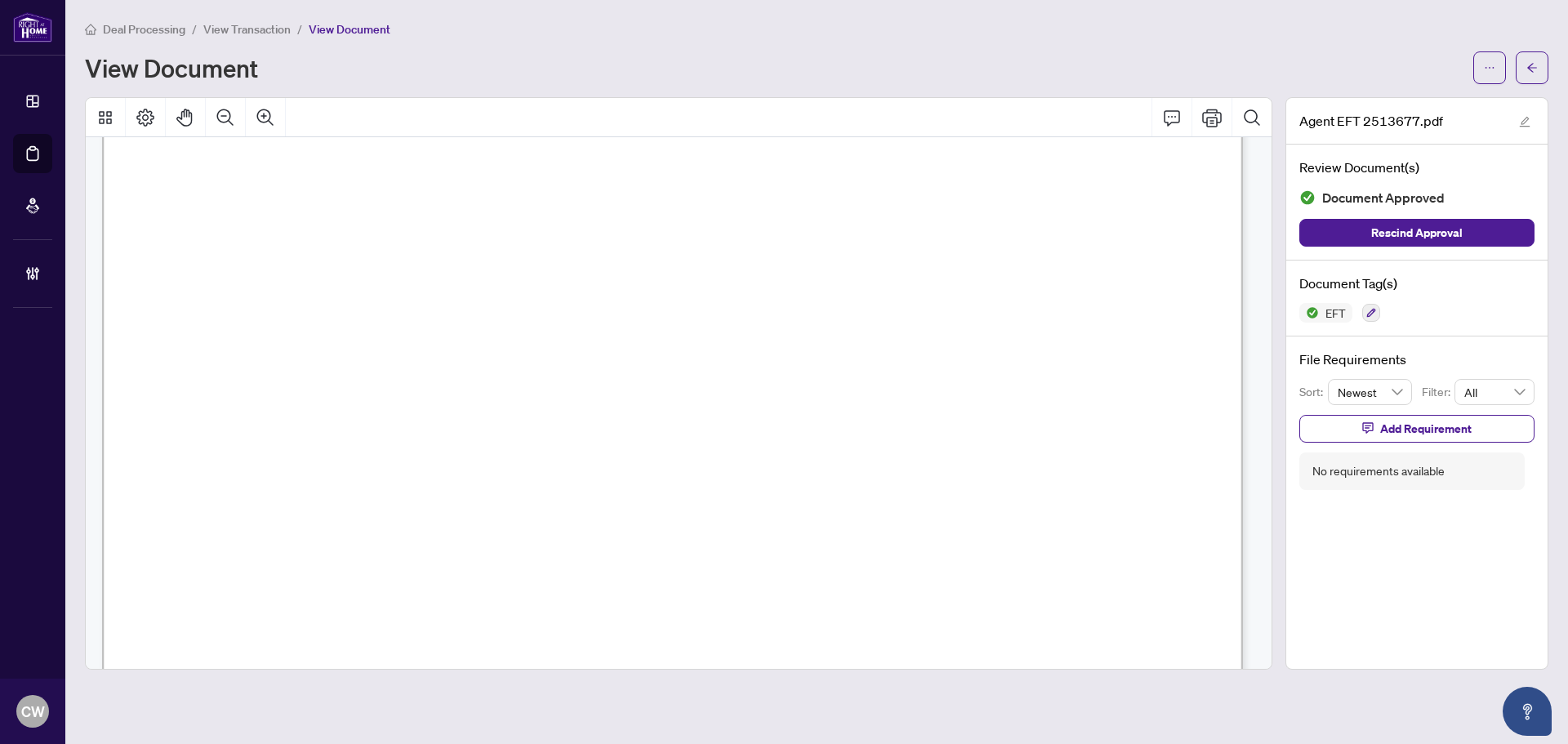
scroll to position [489, 0]
click at [1545, 71] on button "button" at bounding box center [1532, 68] width 33 height 33
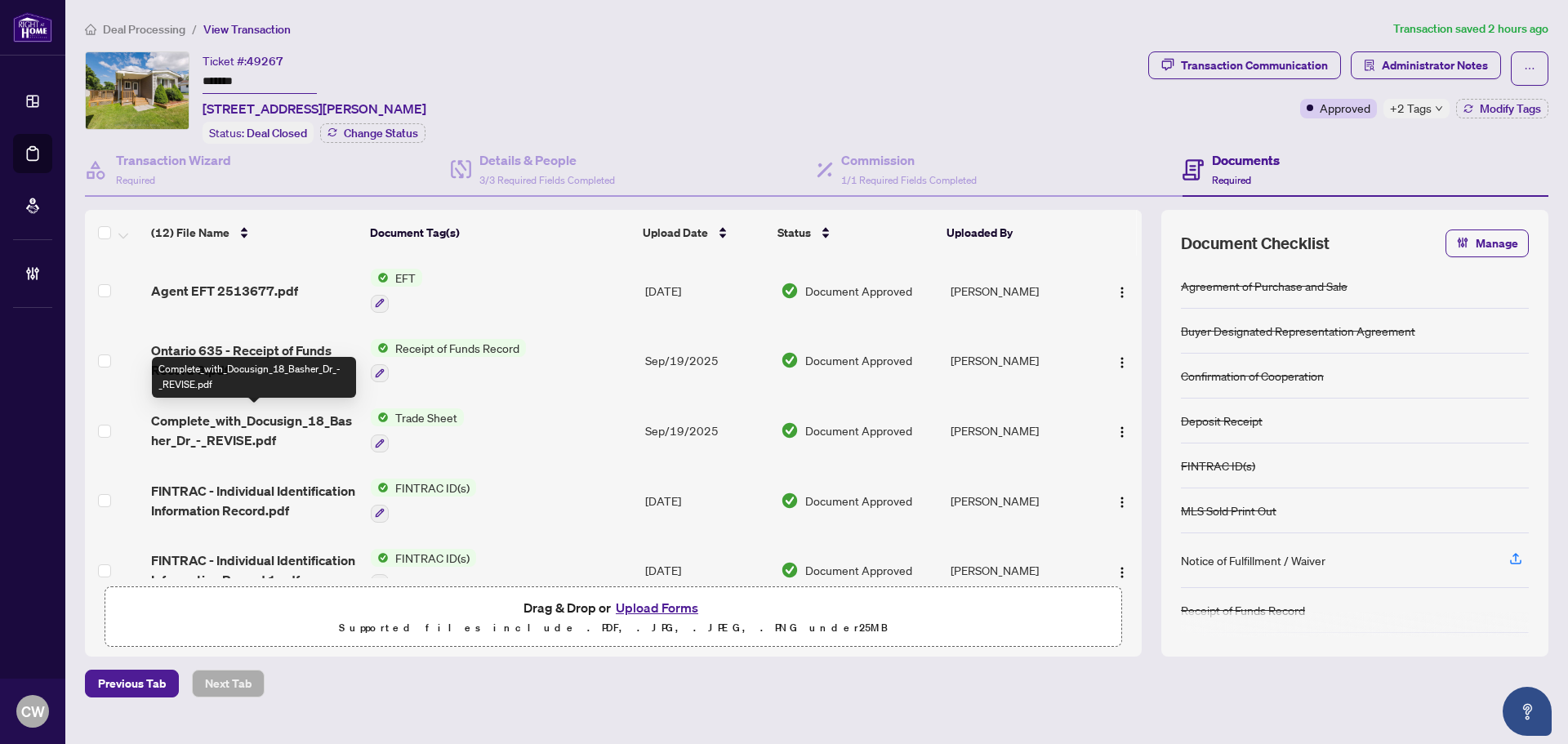
click at [250, 423] on span "Complete_with_Docusign_18_Basher_Dr_-_REVISE.pdf" at bounding box center [255, 429] width 207 height 39
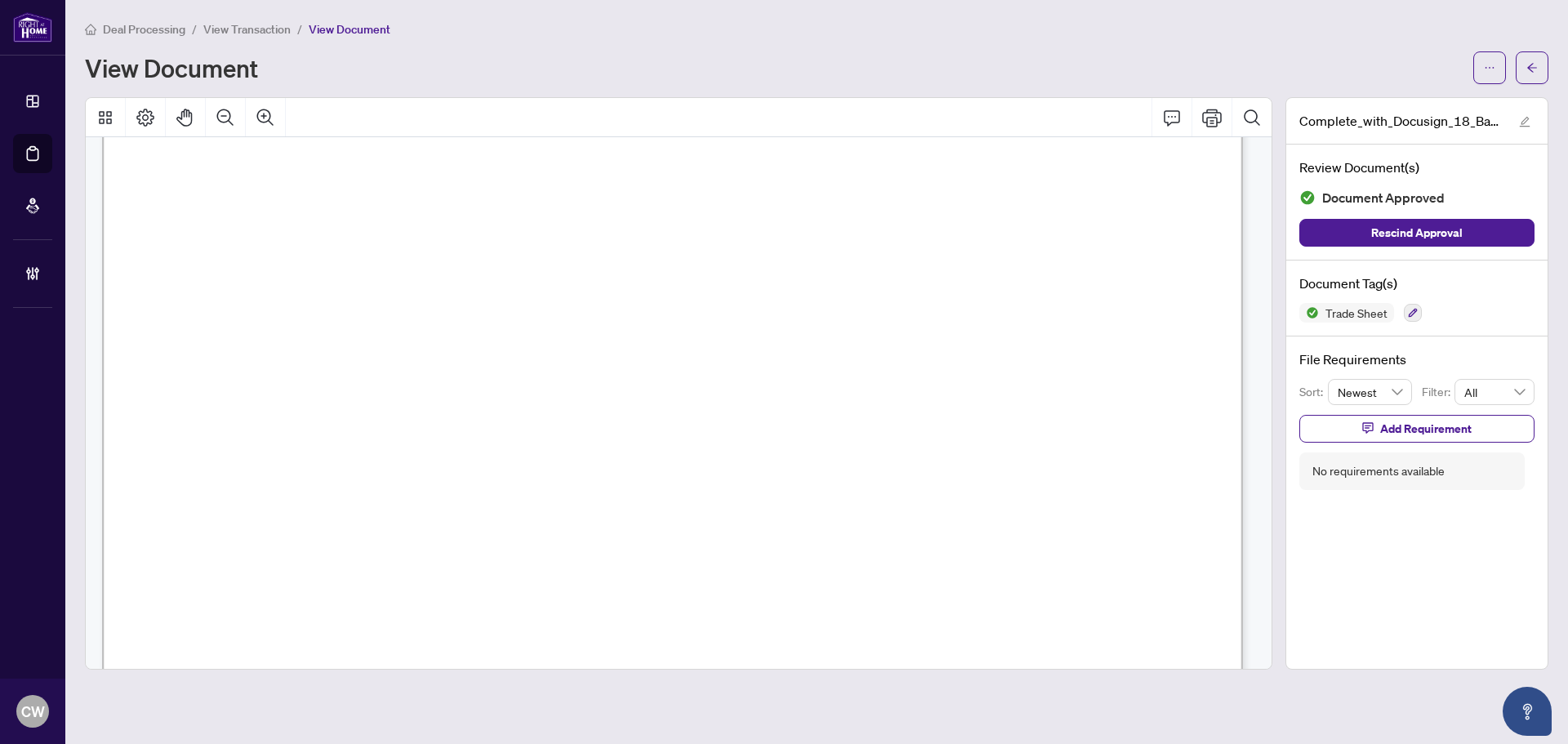
scroll to position [409, 0]
click at [1529, 51] on button "button" at bounding box center [1532, 68] width 33 height 33
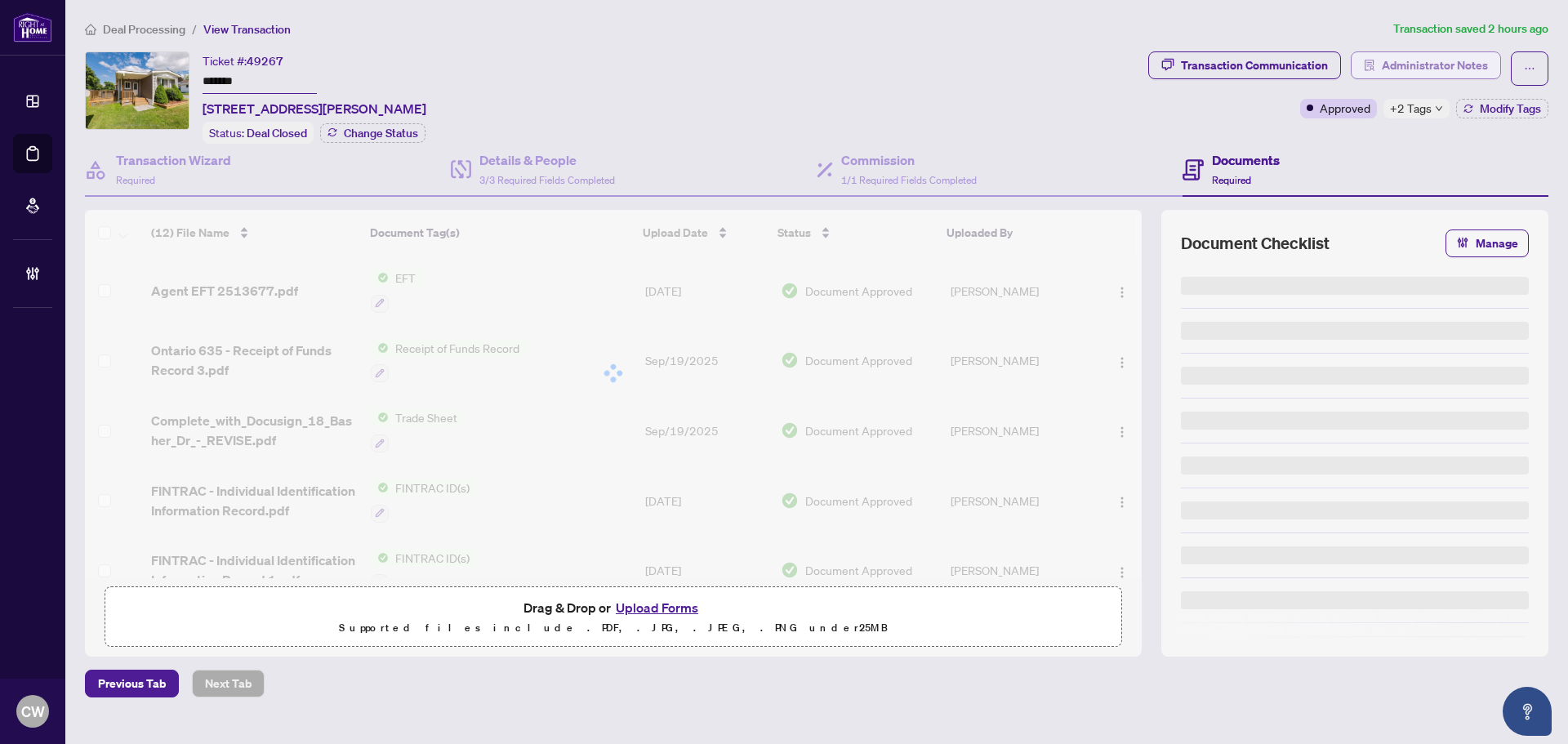
click at [1416, 56] on span "Administrator Notes" at bounding box center [1435, 65] width 106 height 26
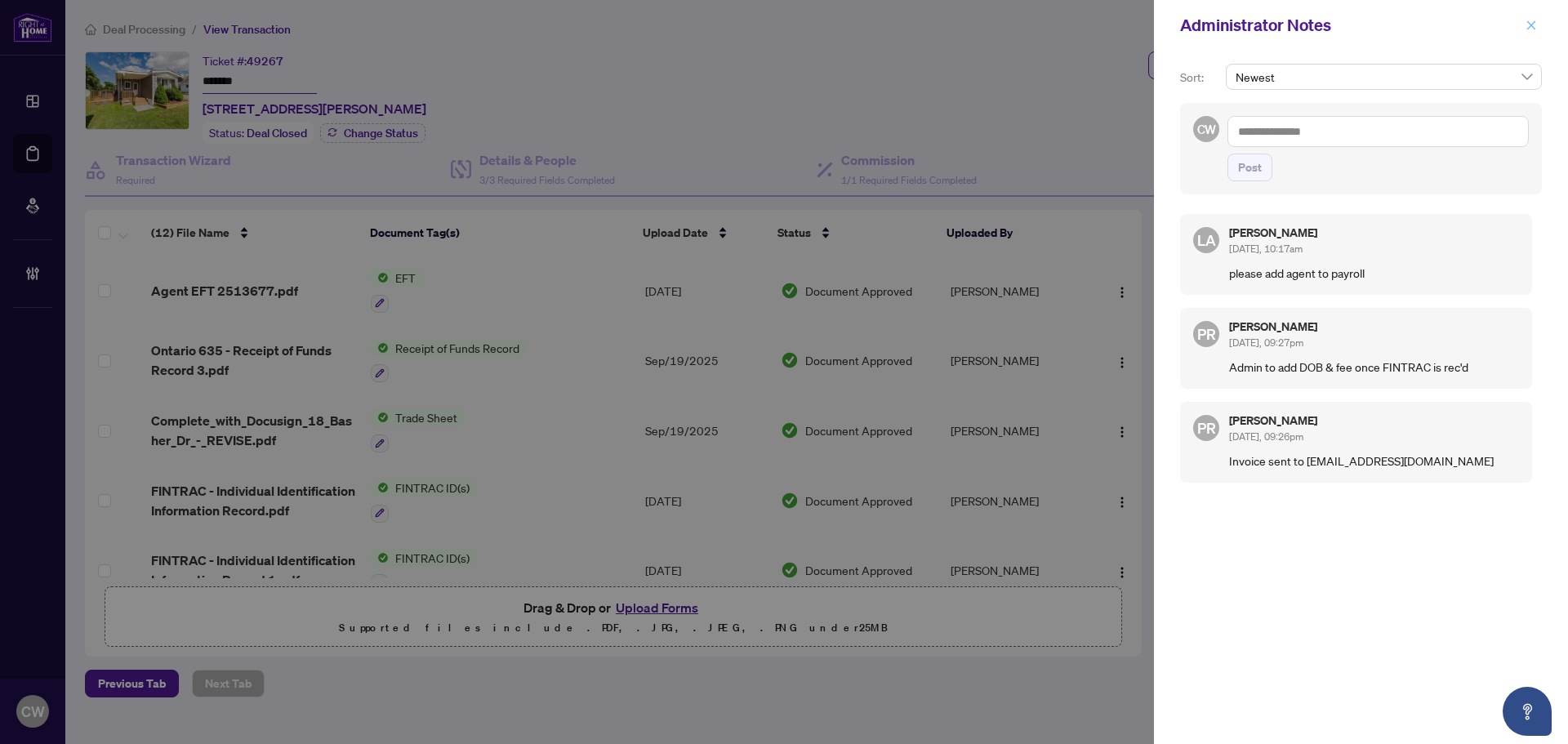
click at [1531, 26] on icon "close" at bounding box center [1531, 24] width 9 height 9
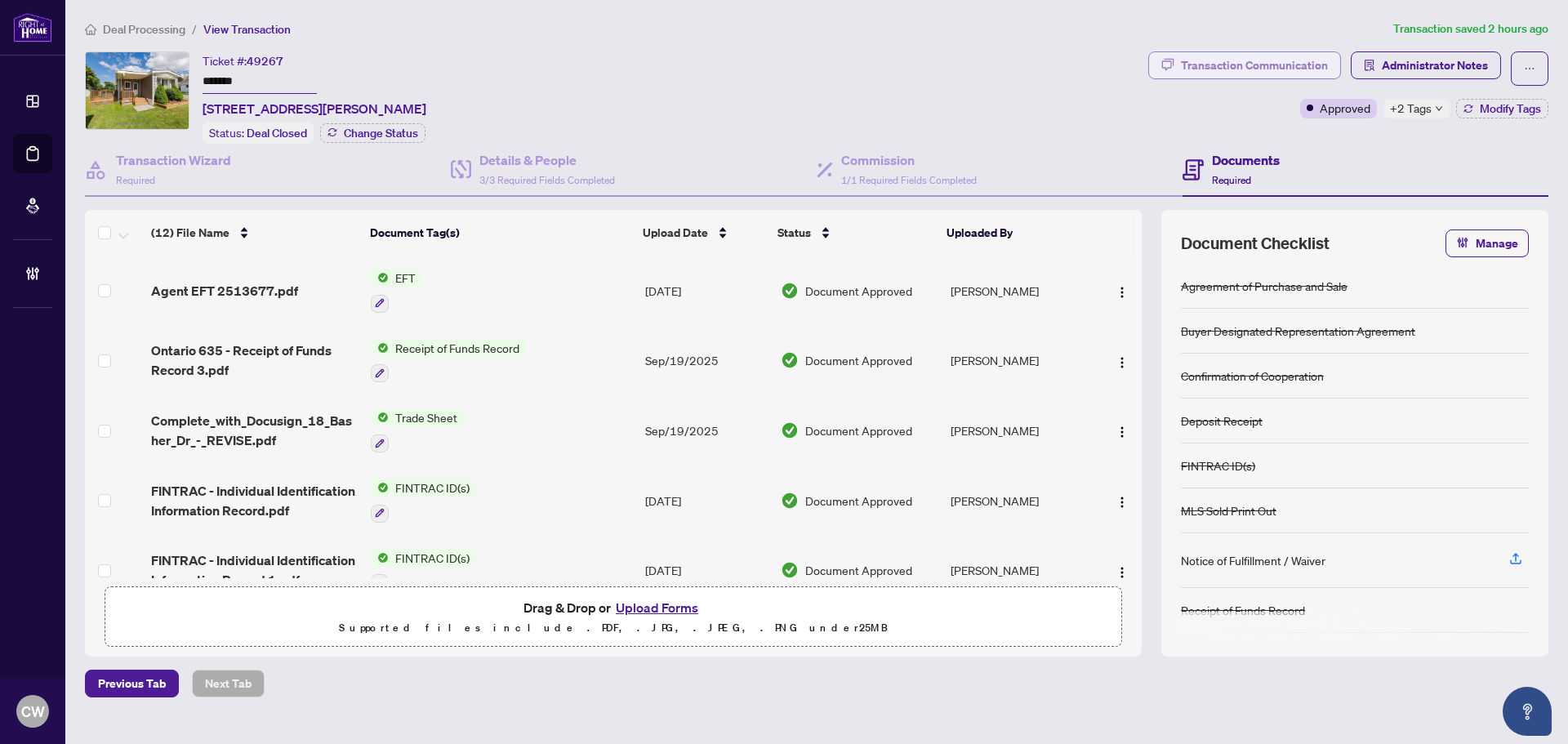
click at [1277, 63] on div "Transaction Communication" at bounding box center [1254, 65] width 147 height 26
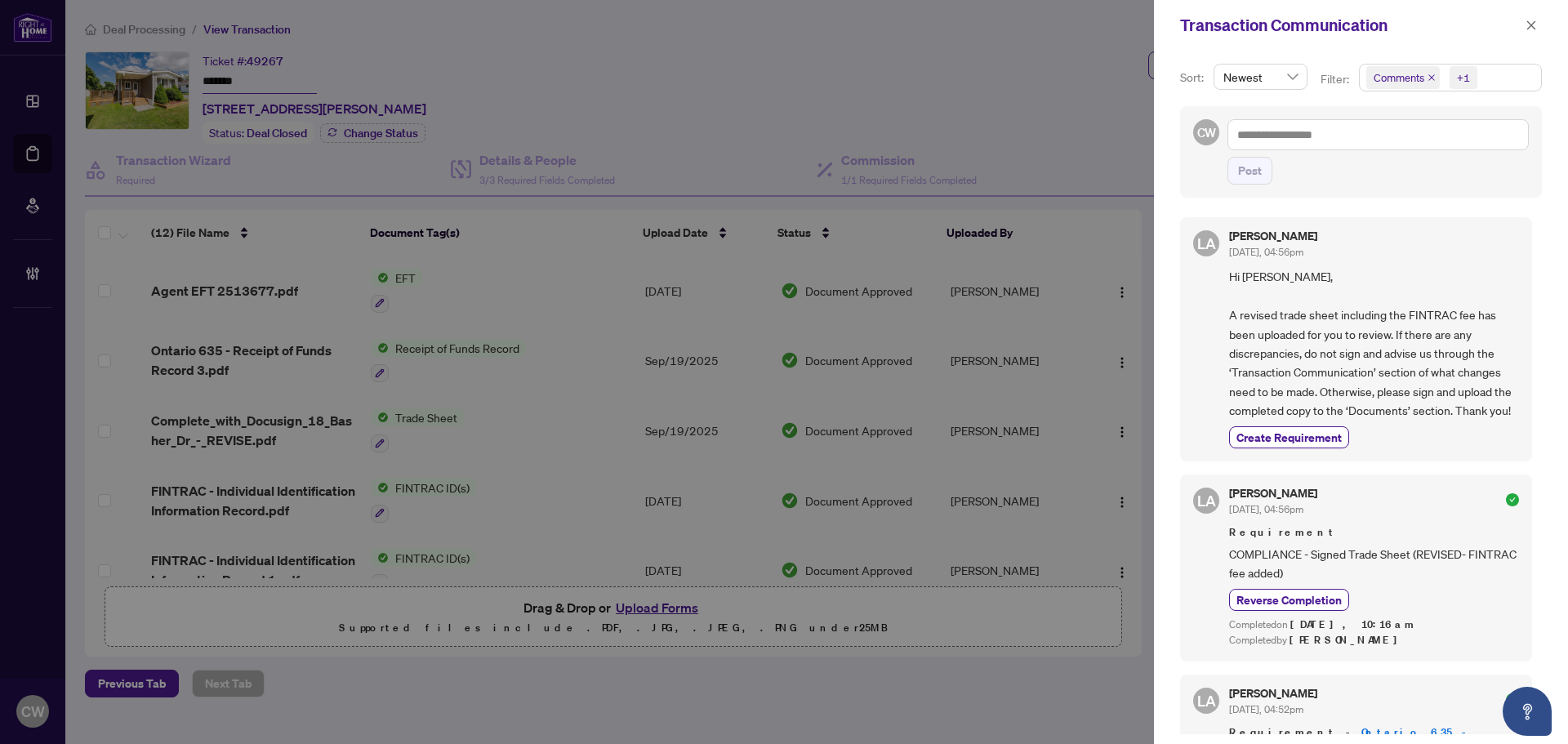
click at [1430, 76] on icon "close" at bounding box center [1431, 77] width 8 height 8
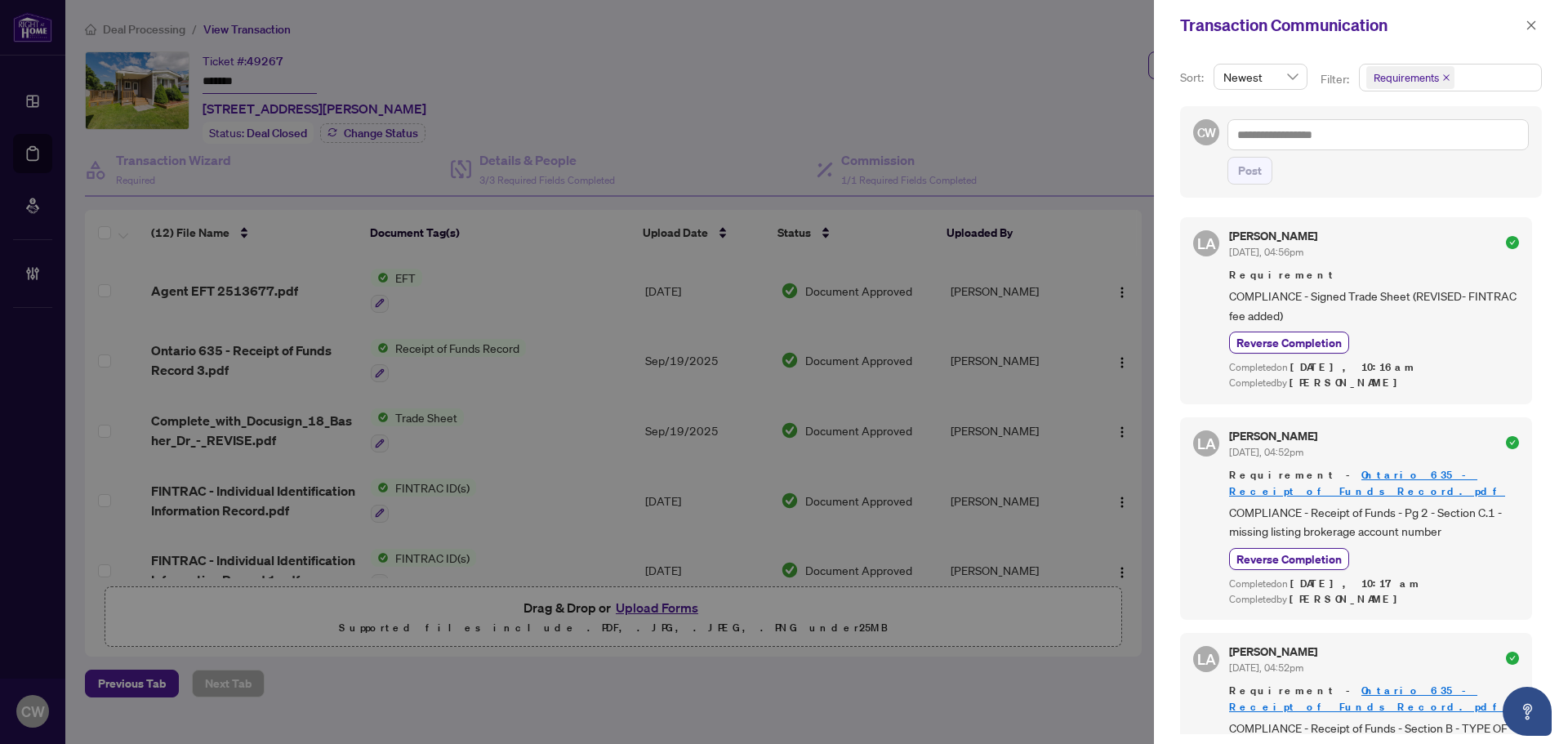
drag, startPoint x: 1533, startPoint y: 28, endPoint x: 1518, endPoint y: 30, distance: 15.1
click at [1533, 28] on icon "close" at bounding box center [1531, 24] width 9 height 9
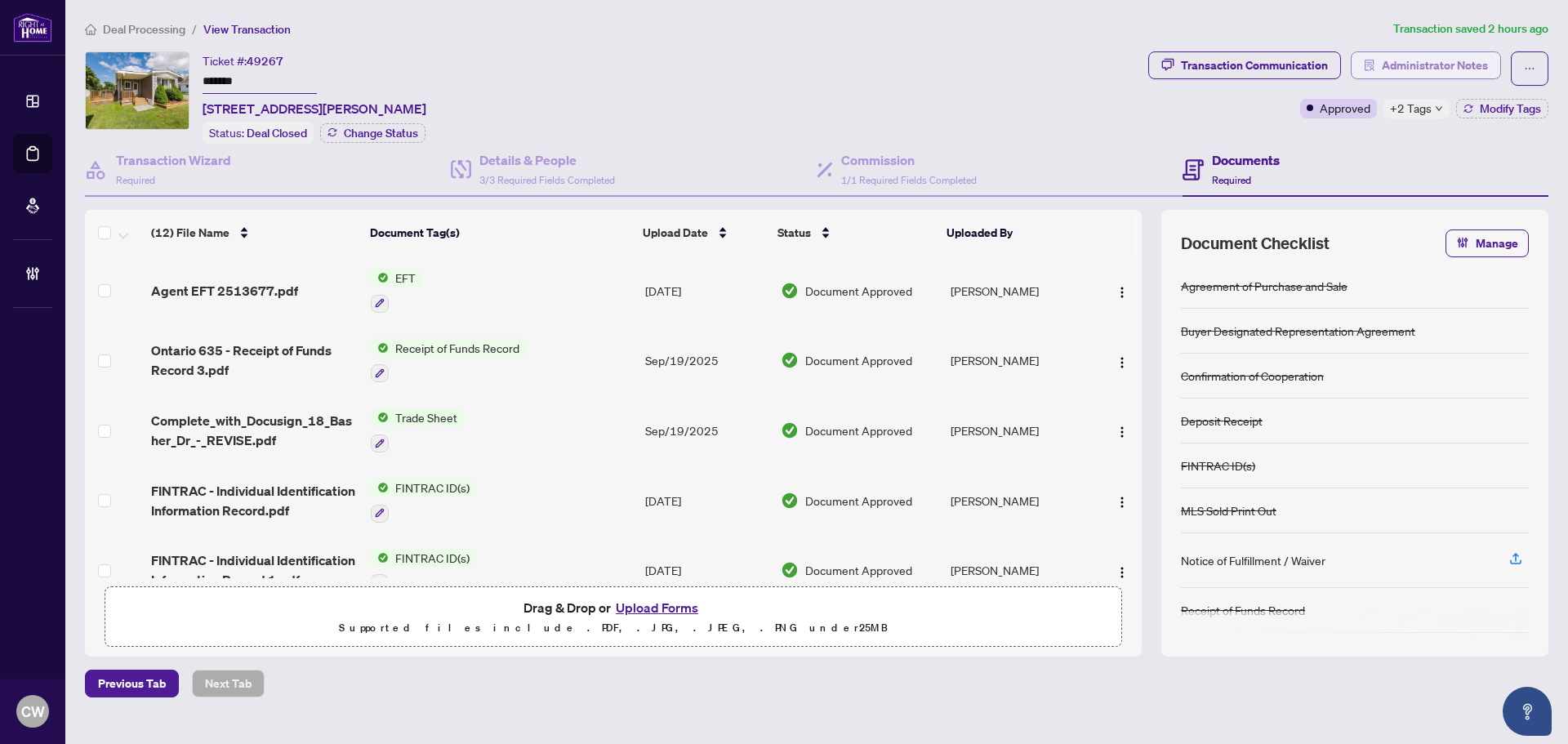
click at [1418, 75] on span "Administrator Notes" at bounding box center [1435, 65] width 106 height 26
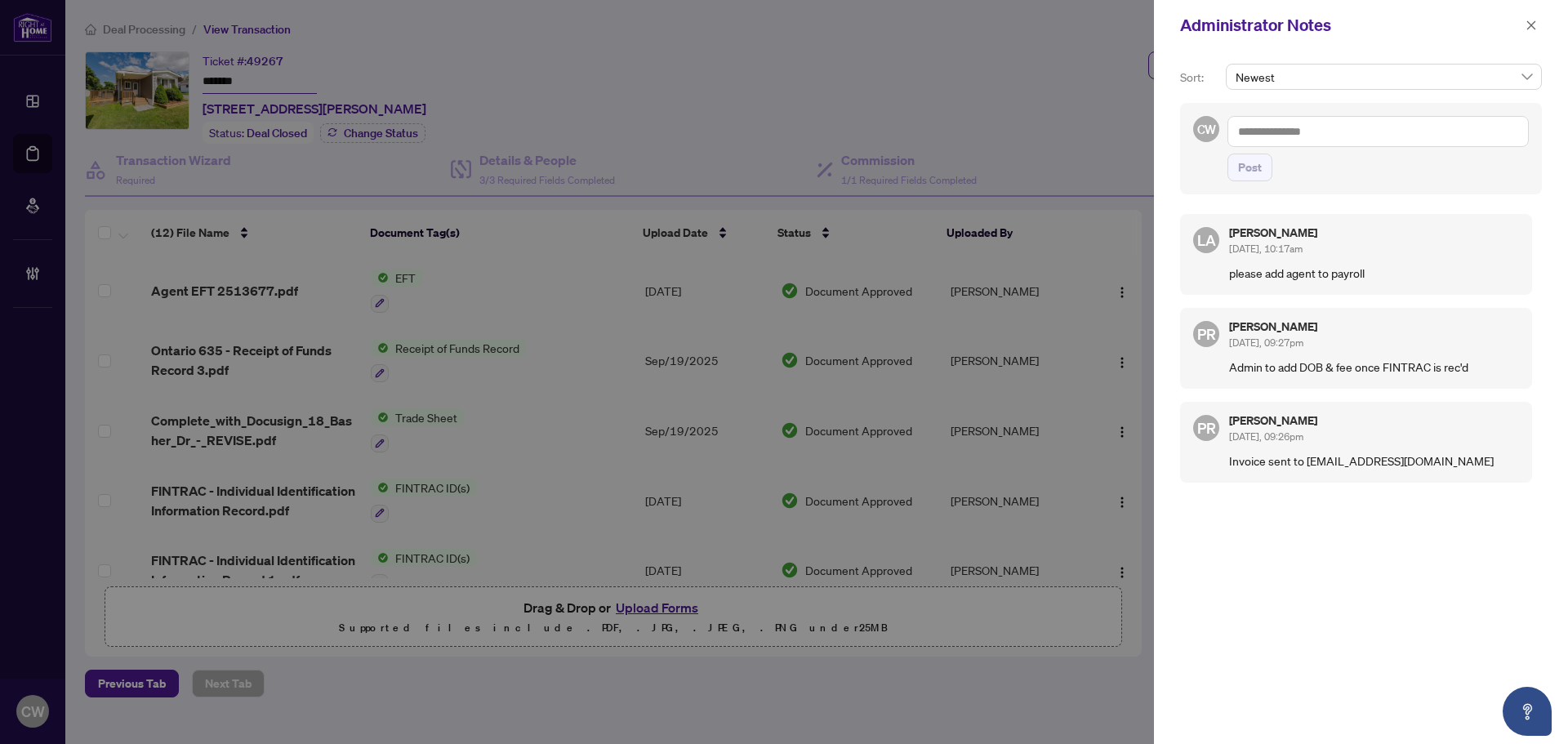
click at [1334, 136] on textarea at bounding box center [1378, 131] width 302 height 31
click at [1318, 154] on li "[PERSON_NAME]" at bounding box center [1343, 143] width 166 height 28
type textarea "**********"
drag, startPoint x: 1531, startPoint y: 23, endPoint x: 1335, endPoint y: 53, distance: 198.3
click at [1531, 23] on icon "close" at bounding box center [1531, 25] width 11 height 11
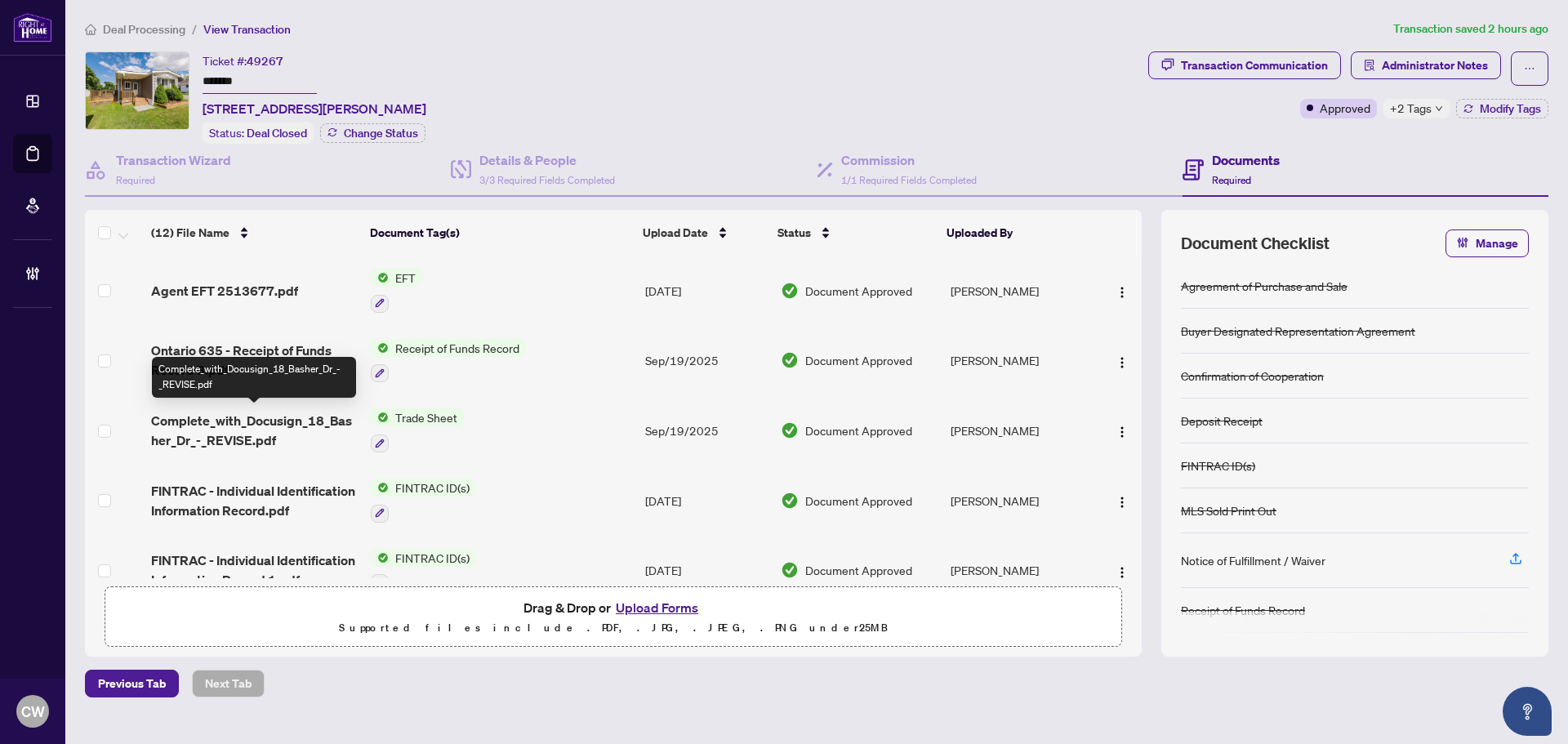
click at [287, 422] on span "Complete_with_Docusign_18_Basher_Dr_-_REVISE.pdf" at bounding box center [255, 429] width 207 height 39
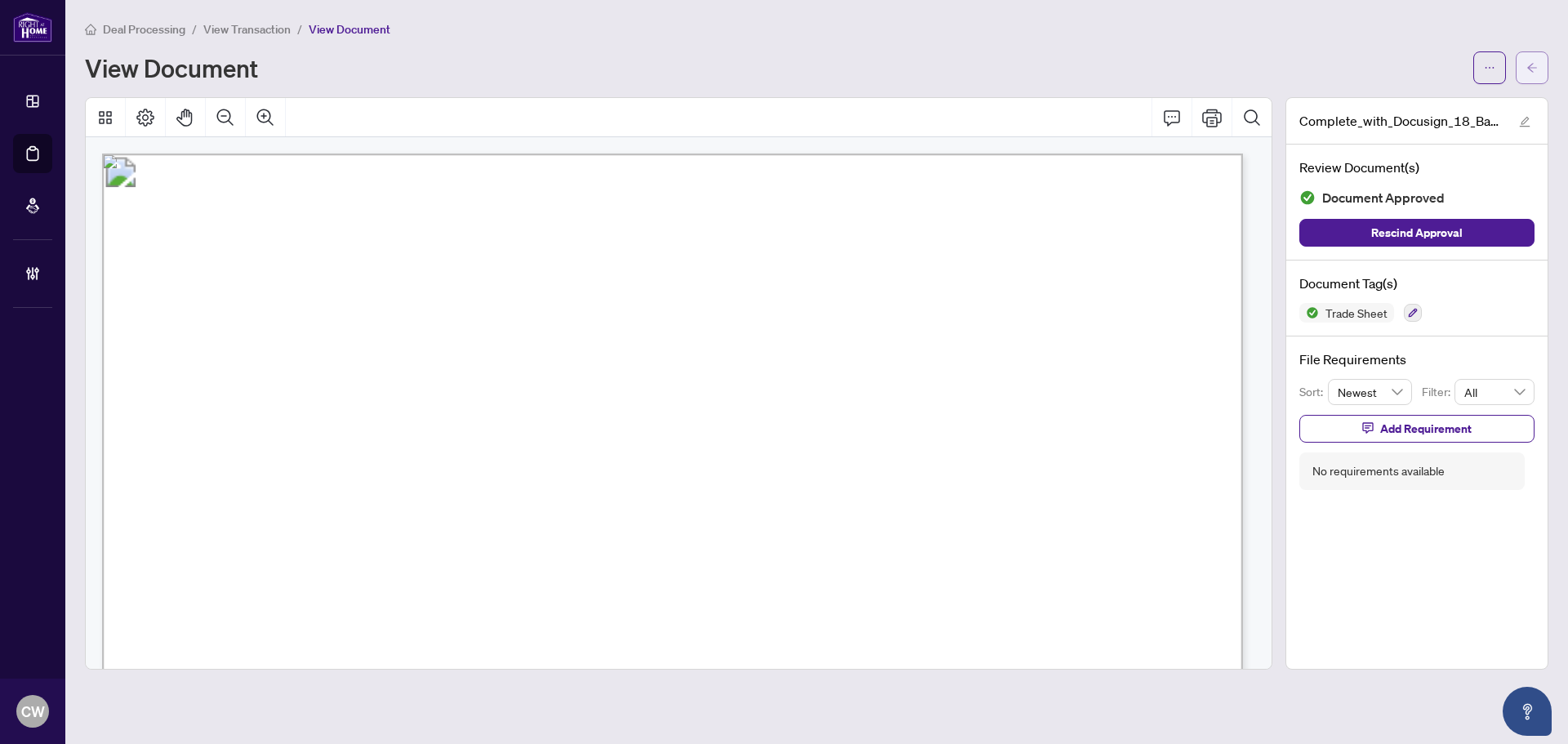
click at [1521, 70] on button "button" at bounding box center [1532, 68] width 33 height 33
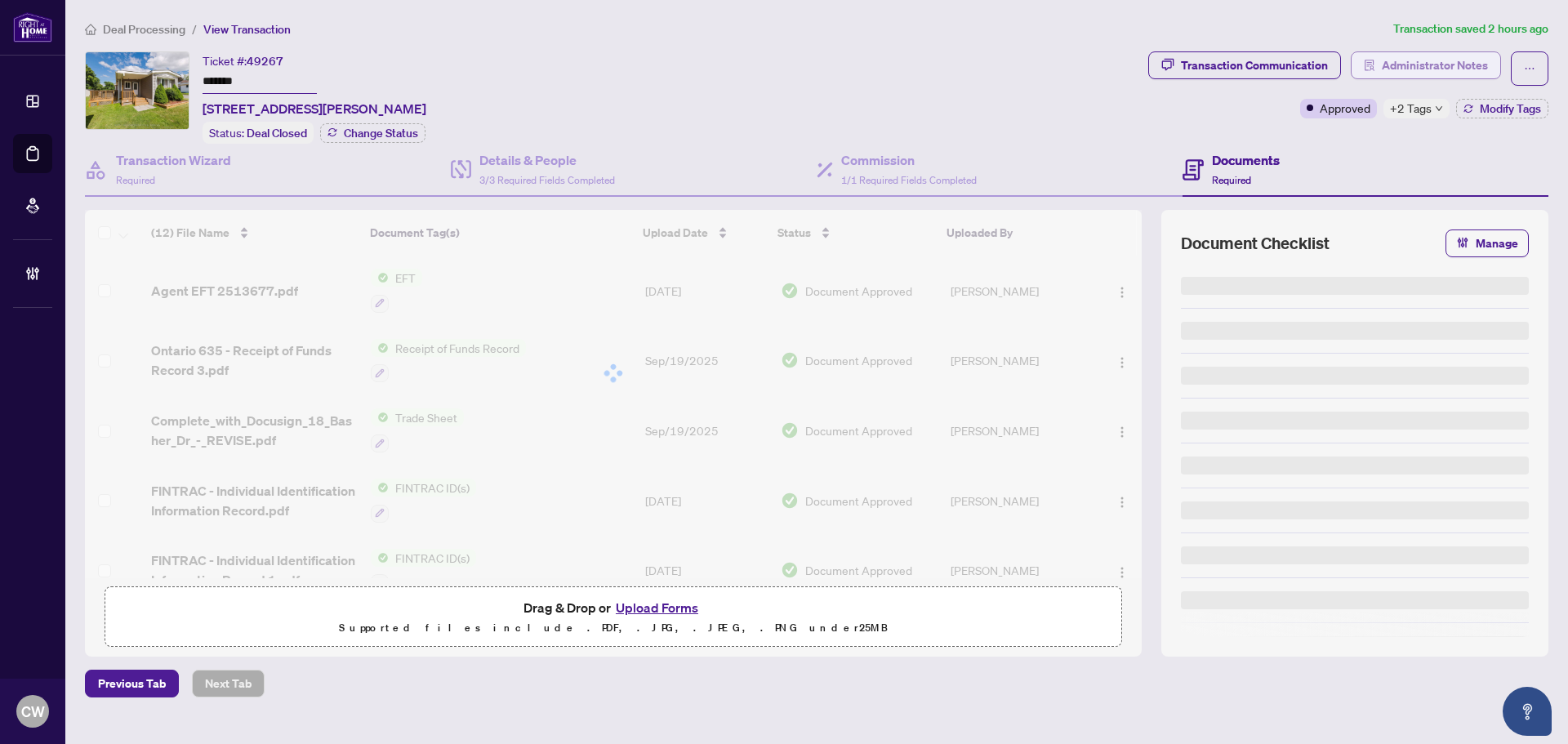
click at [1467, 70] on span "Administrator Notes" at bounding box center [1435, 65] width 106 height 26
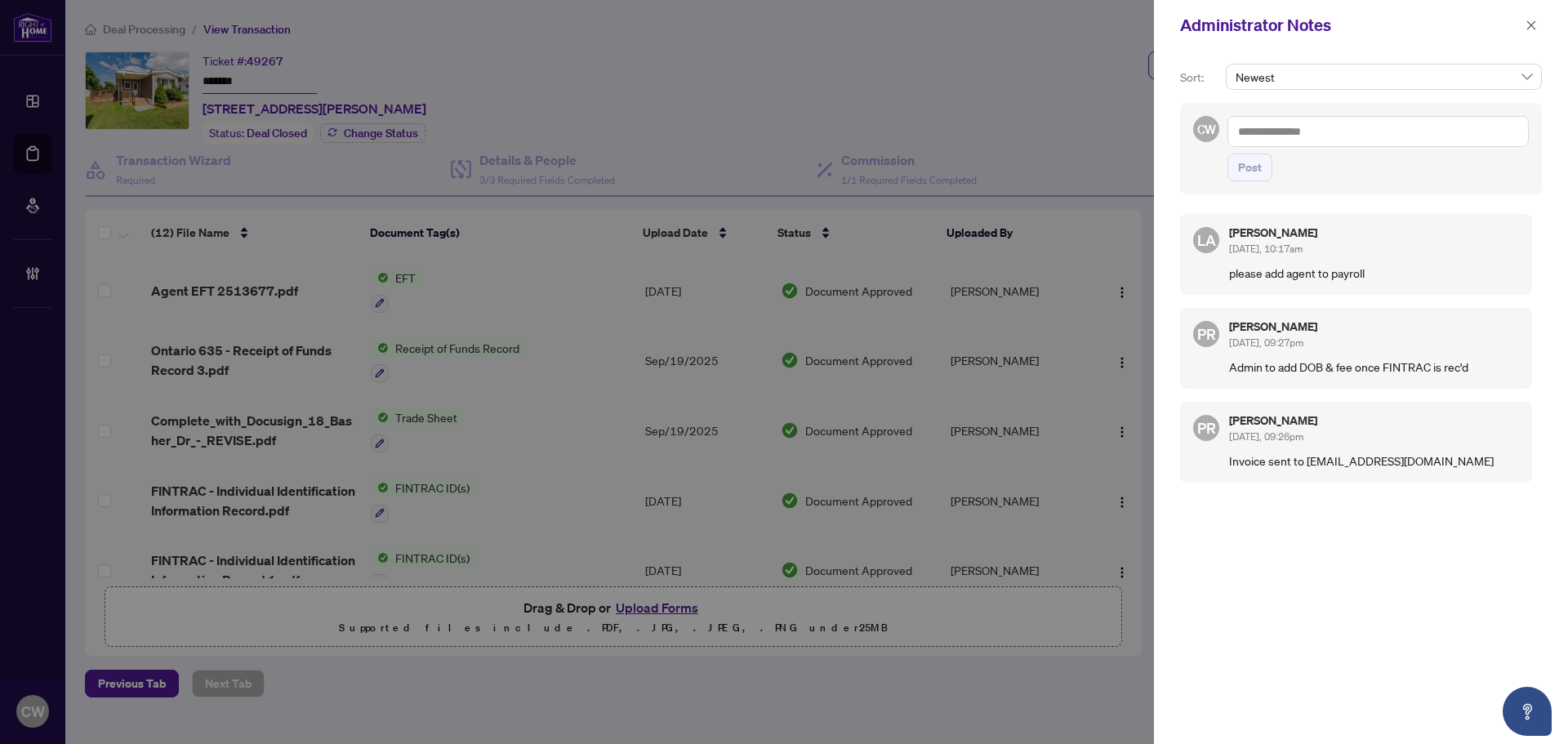
click at [1363, 133] on textarea at bounding box center [1378, 131] width 302 height 31
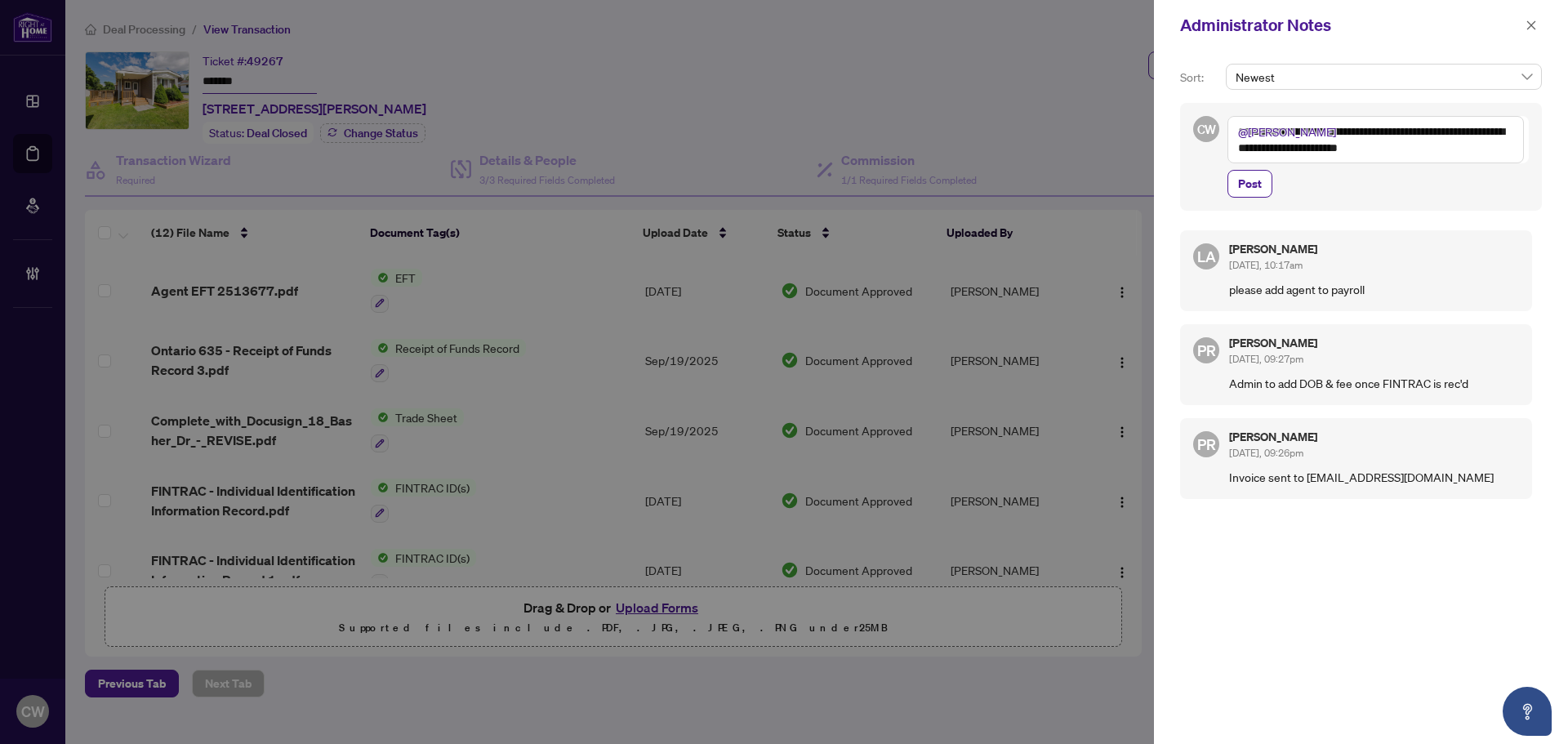
drag, startPoint x: 1264, startPoint y: 177, endPoint x: 1486, endPoint y: 165, distance: 222.3
click at [1486, 165] on div "**********" at bounding box center [1378, 156] width 302 height 82
click at [1491, 132] on textarea "**********" at bounding box center [1375, 139] width 297 height 47
click at [1409, 148] on textarea "**********" at bounding box center [1375, 139] width 297 height 47
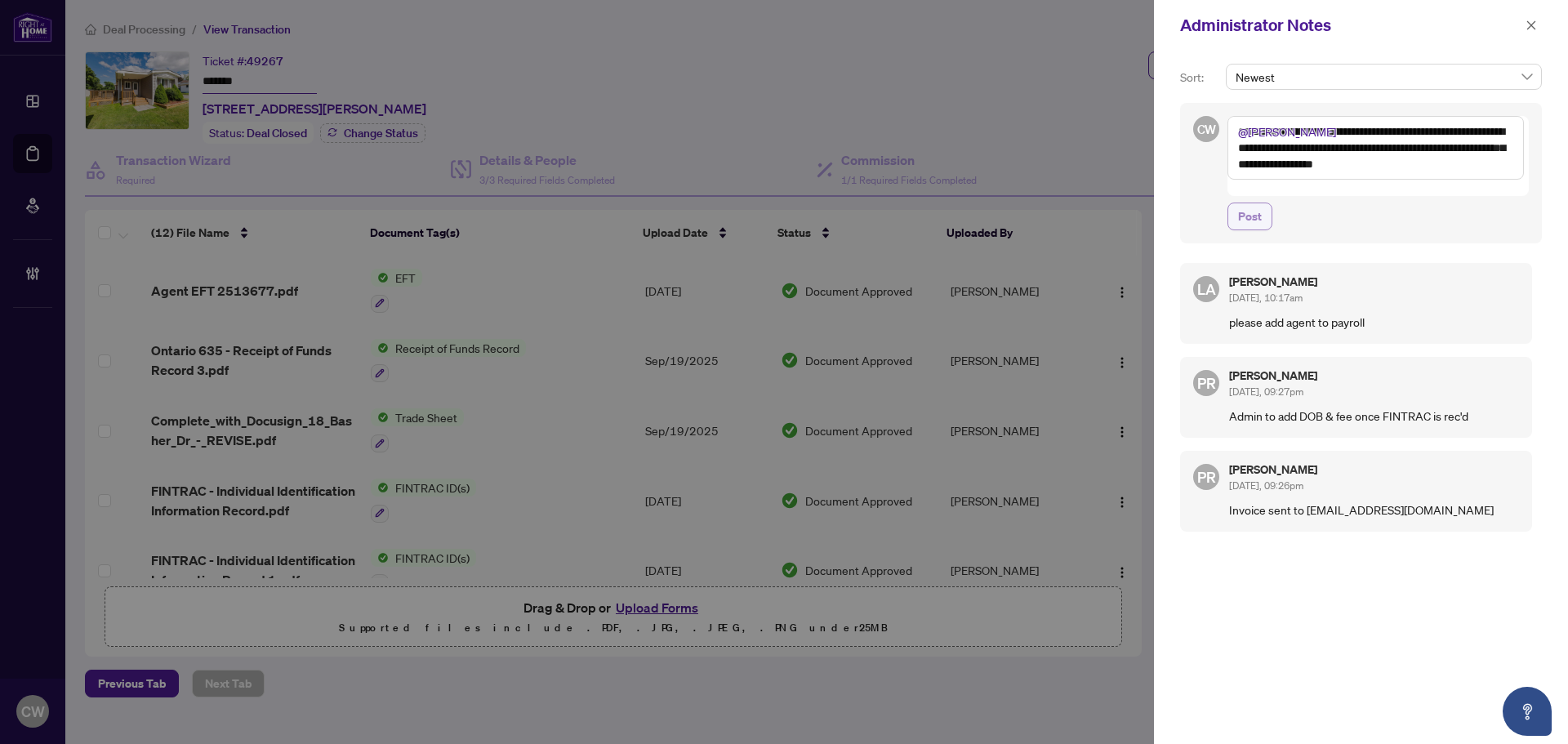
type textarea "**********"
click at [1254, 203] on span "Post" at bounding box center [1250, 216] width 23 height 26
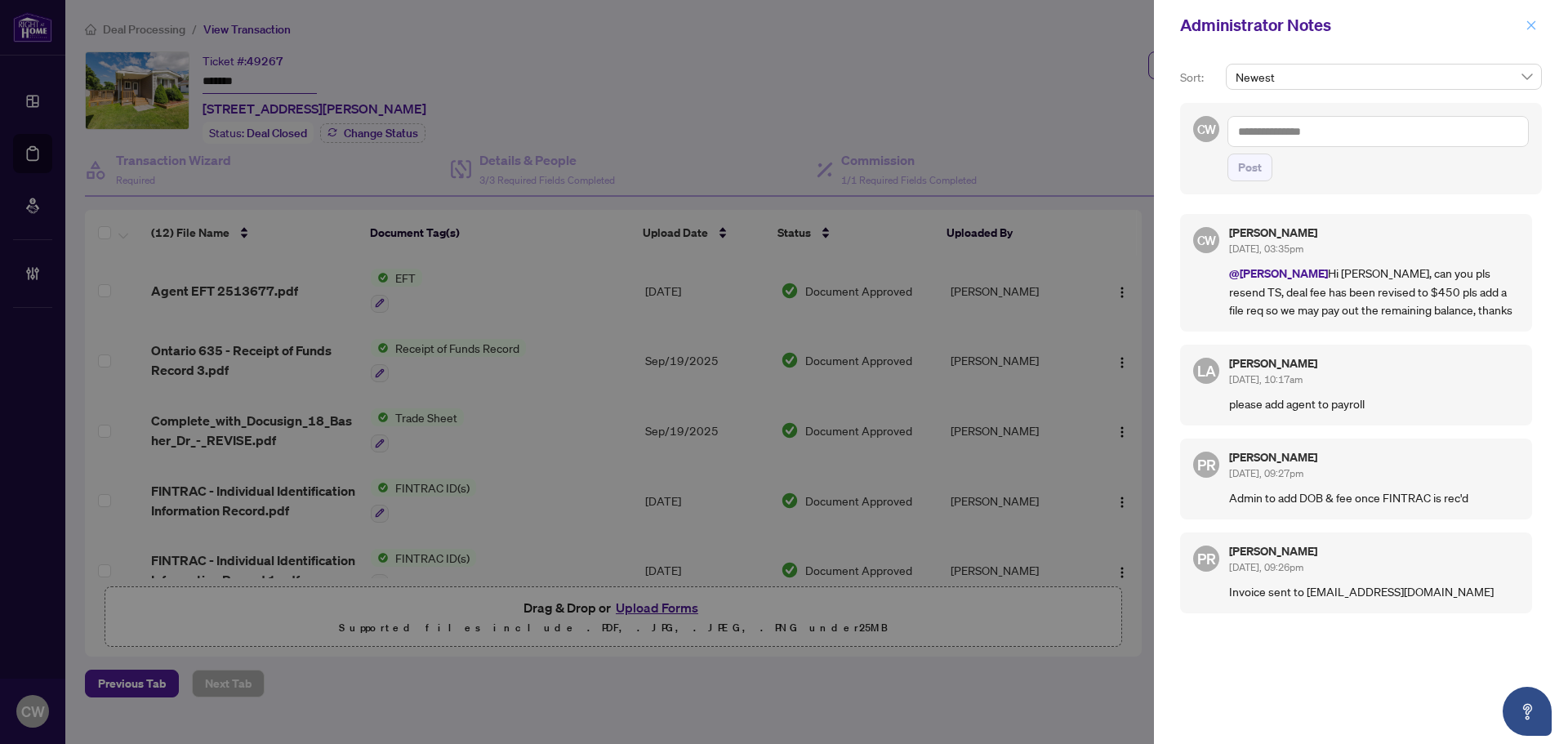
click at [1528, 33] on span "button" at bounding box center [1531, 25] width 11 height 26
